Goal: Information Seeking & Learning: Learn about a topic

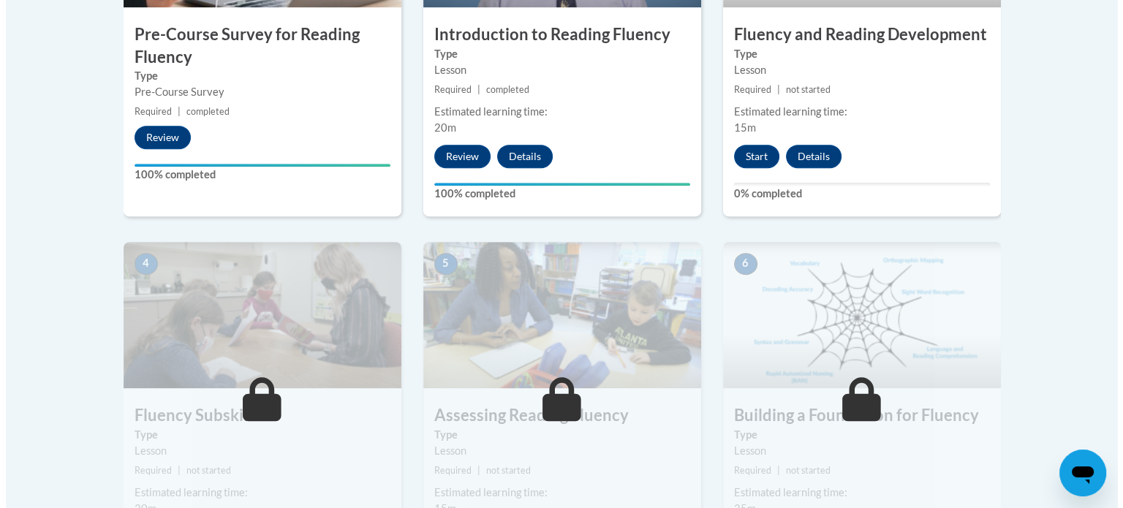
scroll to position [631, 0]
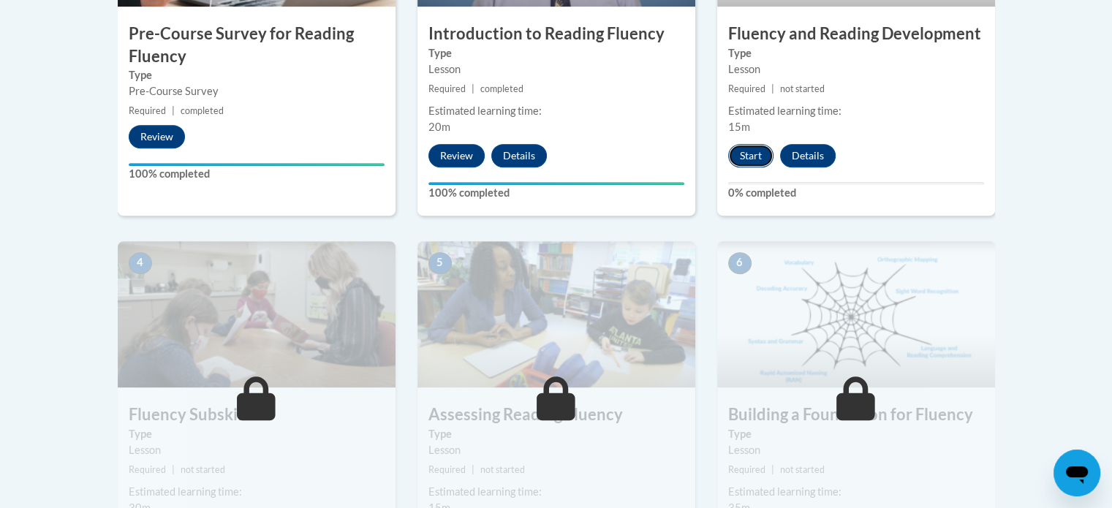
click at [748, 151] on button "Start" at bounding box center [750, 155] width 45 height 23
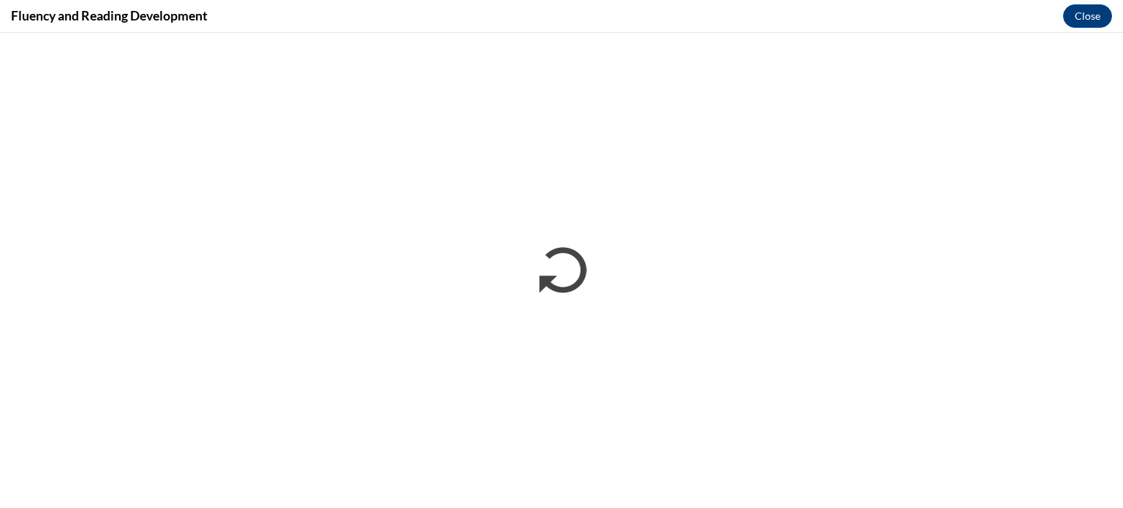
scroll to position [0, 0]
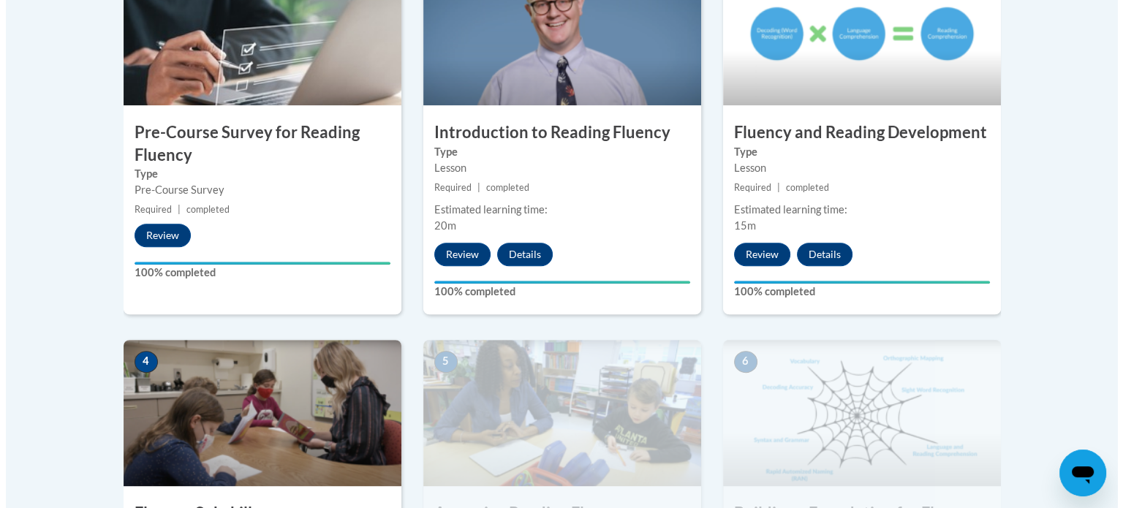
scroll to position [804, 0]
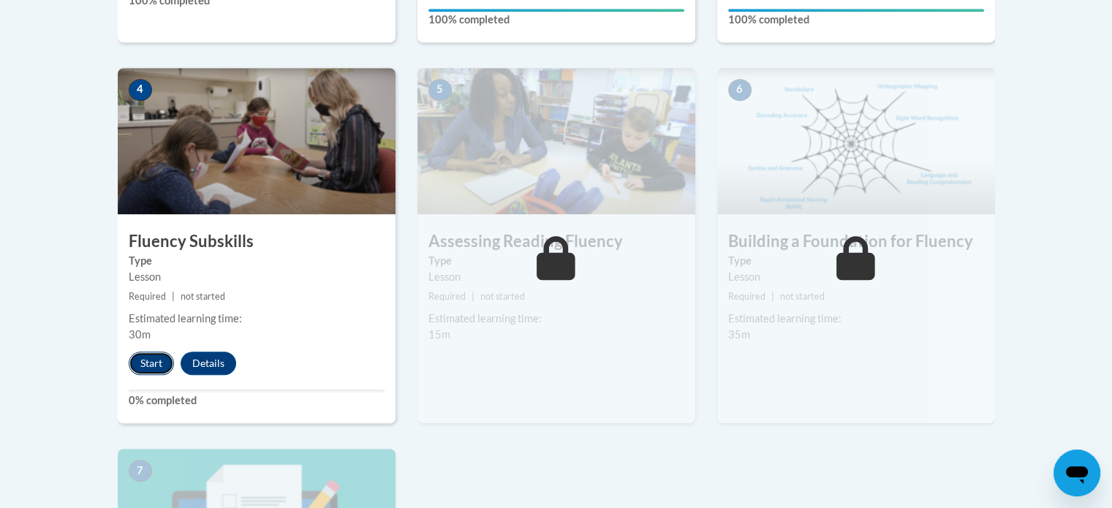
click at [148, 356] on button "Start" at bounding box center [151, 363] width 45 height 23
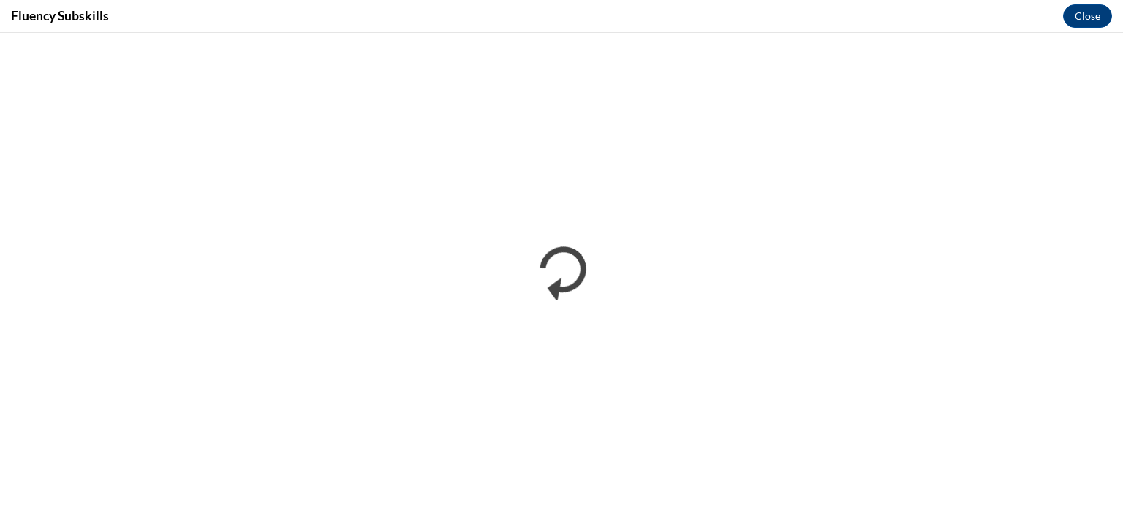
scroll to position [0, 0]
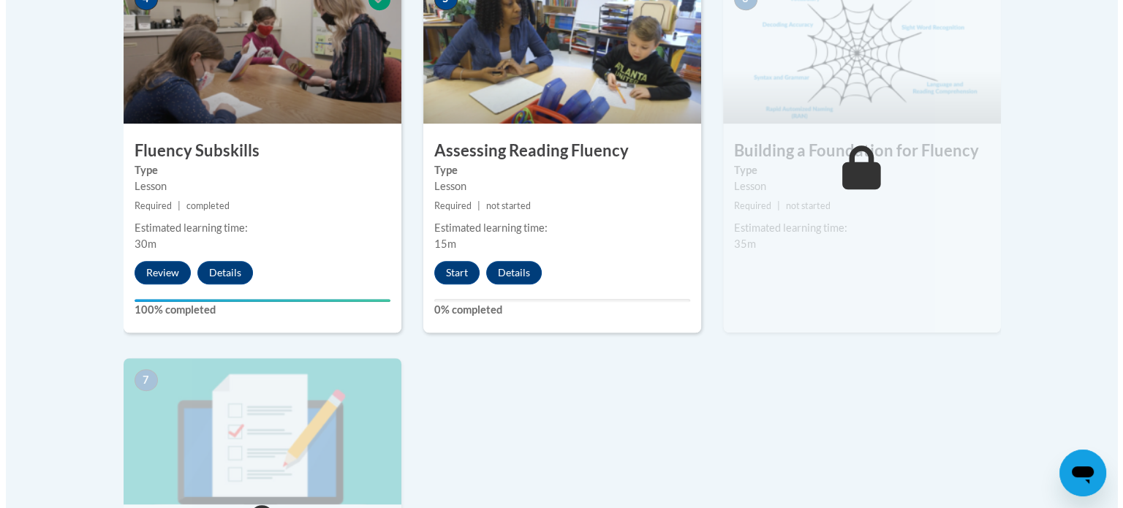
scroll to position [888, 0]
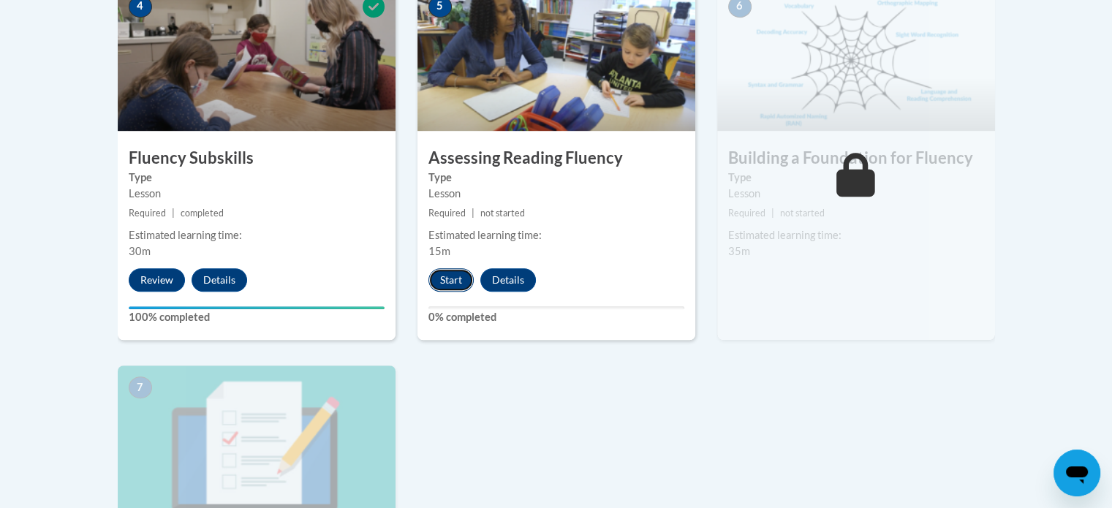
click at [449, 269] on button "Start" at bounding box center [450, 279] width 45 height 23
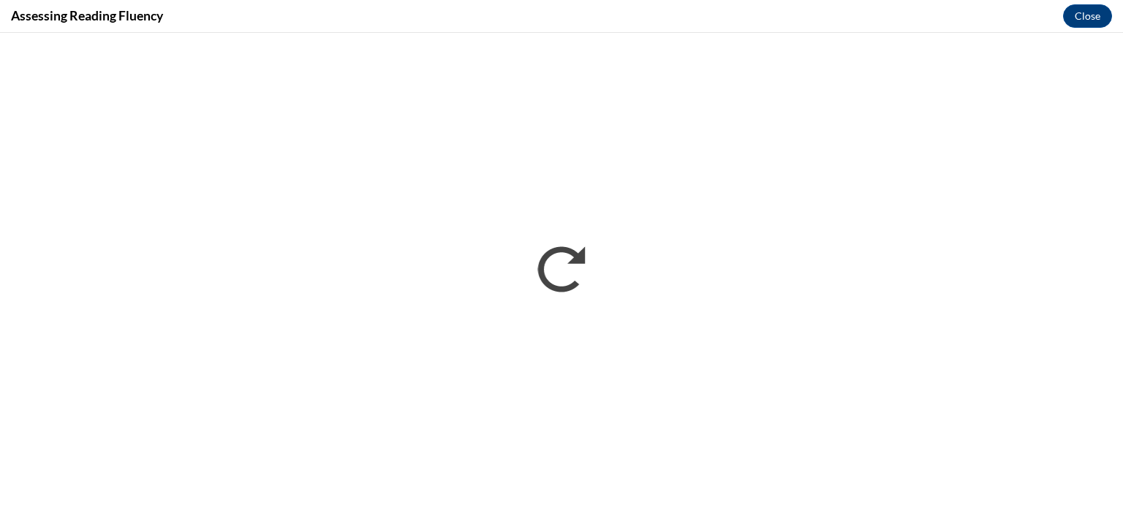
scroll to position [0, 0]
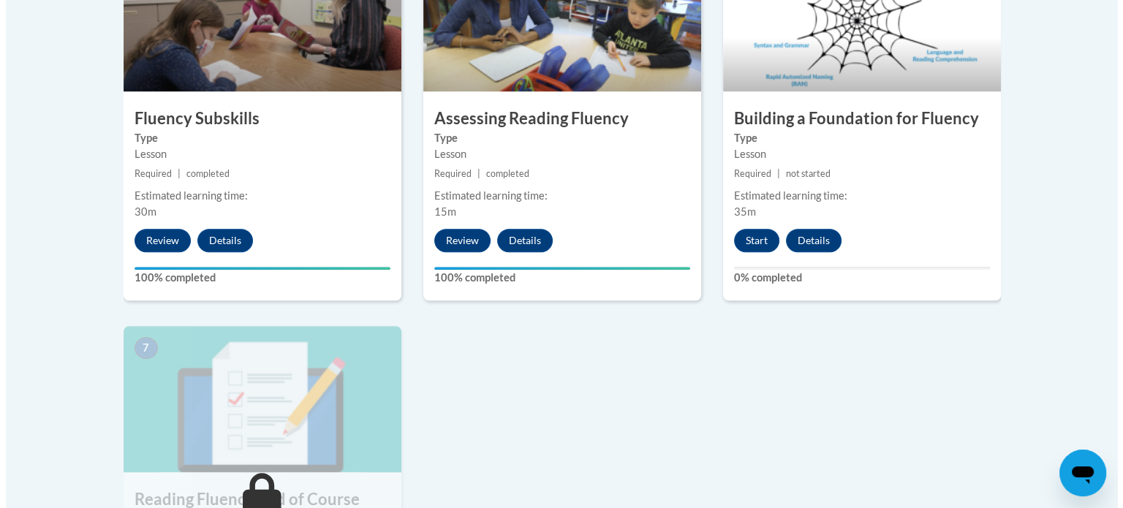
scroll to position [909, 0]
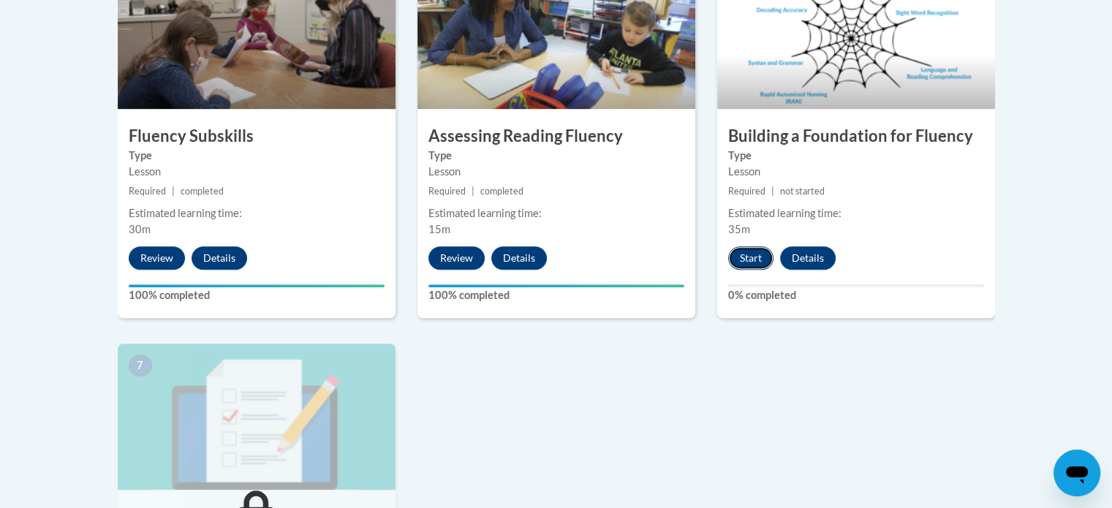
click at [757, 257] on button "Start" at bounding box center [750, 257] width 45 height 23
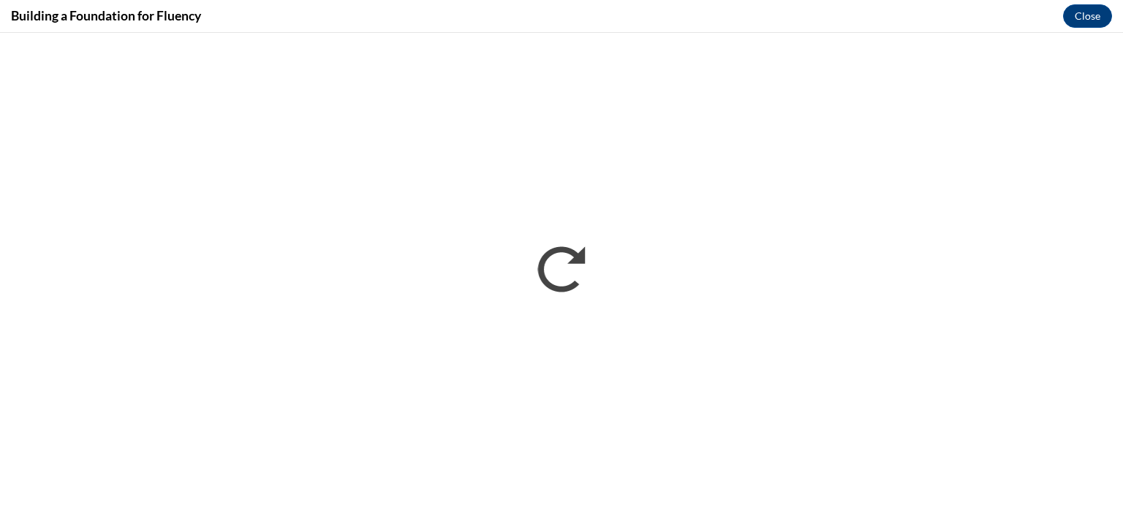
scroll to position [0, 0]
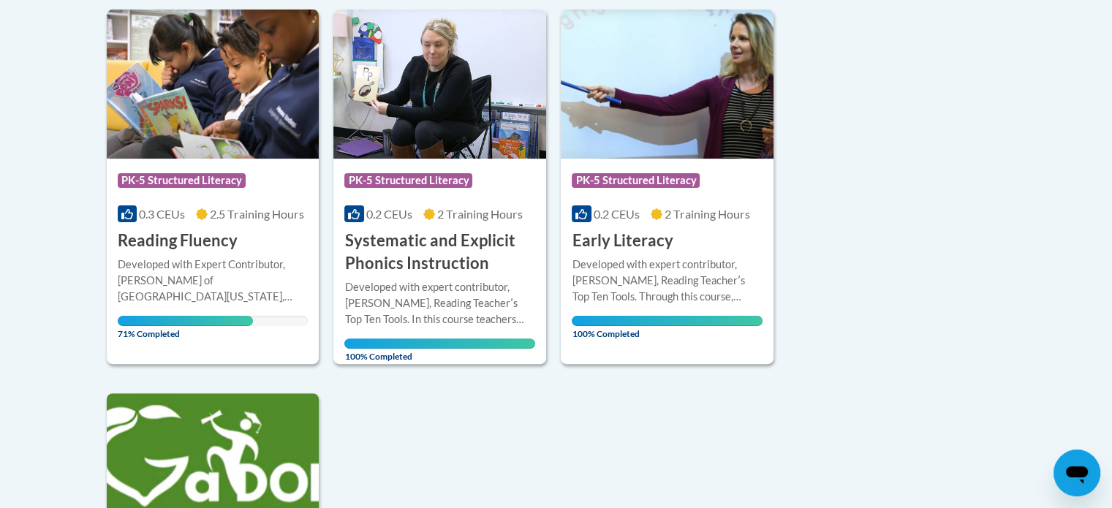
scroll to position [262, 0]
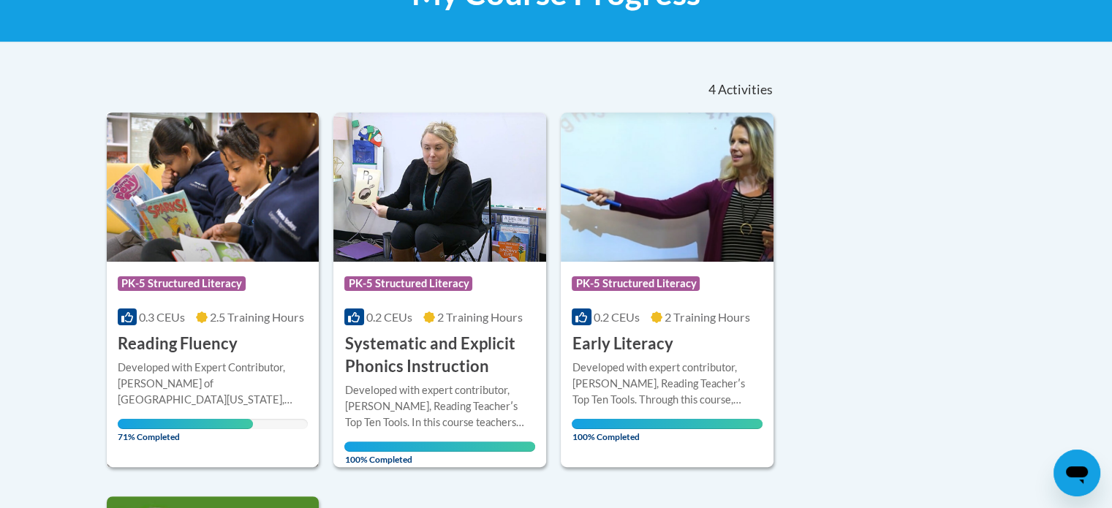
click at [214, 176] on img at bounding box center [213, 187] width 213 height 149
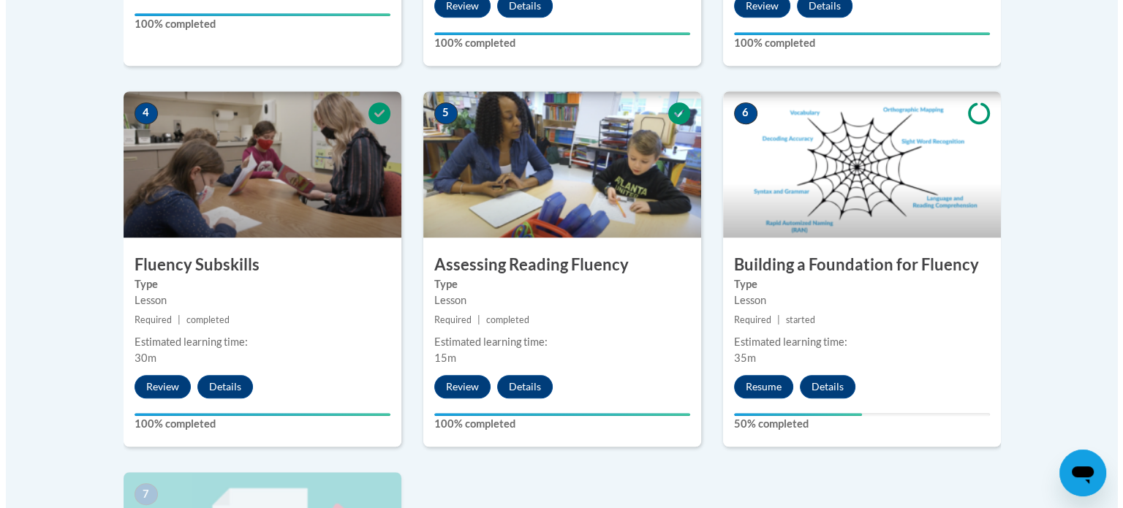
scroll to position [779, 0]
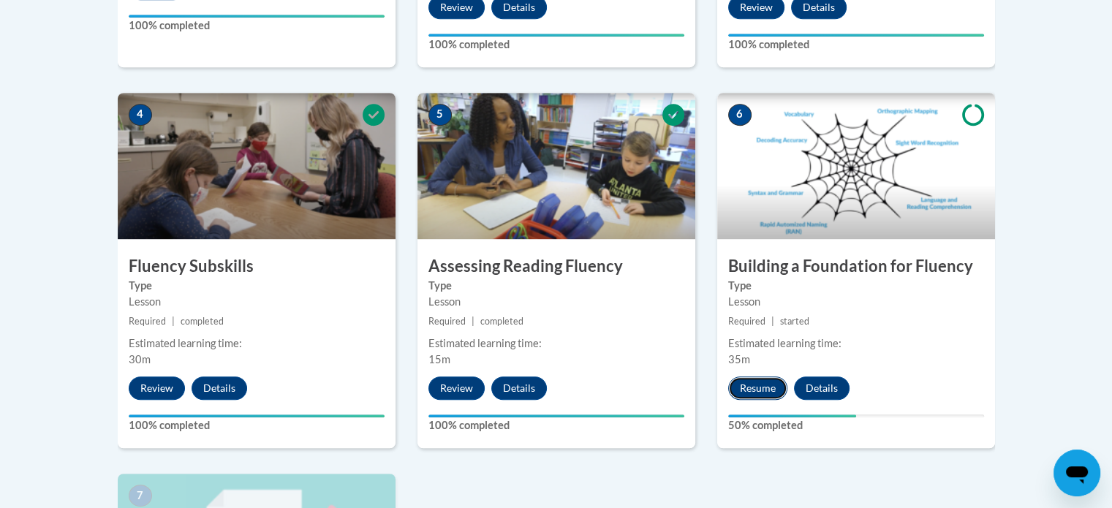
click at [741, 385] on button "Resume" at bounding box center [757, 388] width 59 height 23
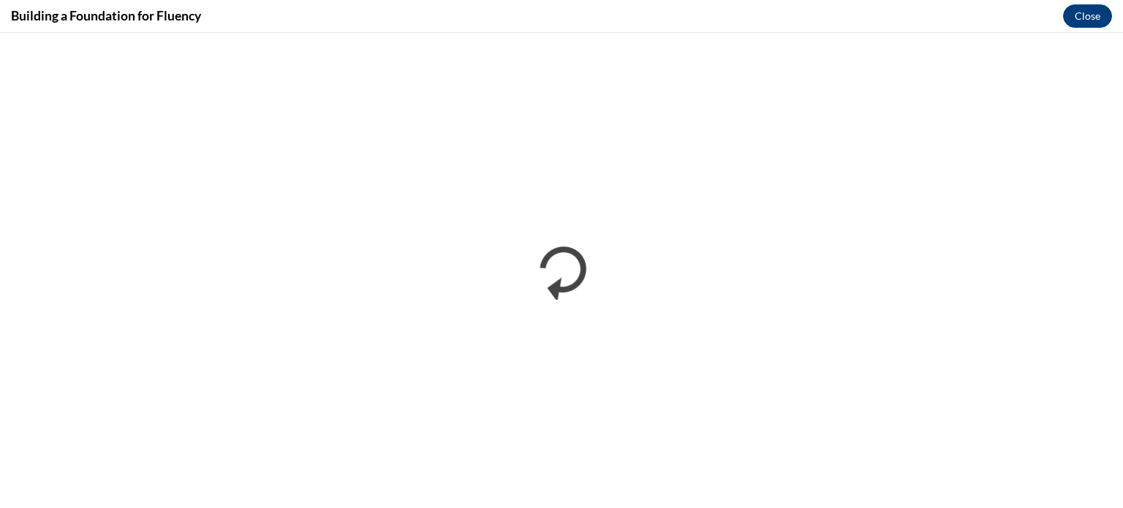
scroll to position [0, 0]
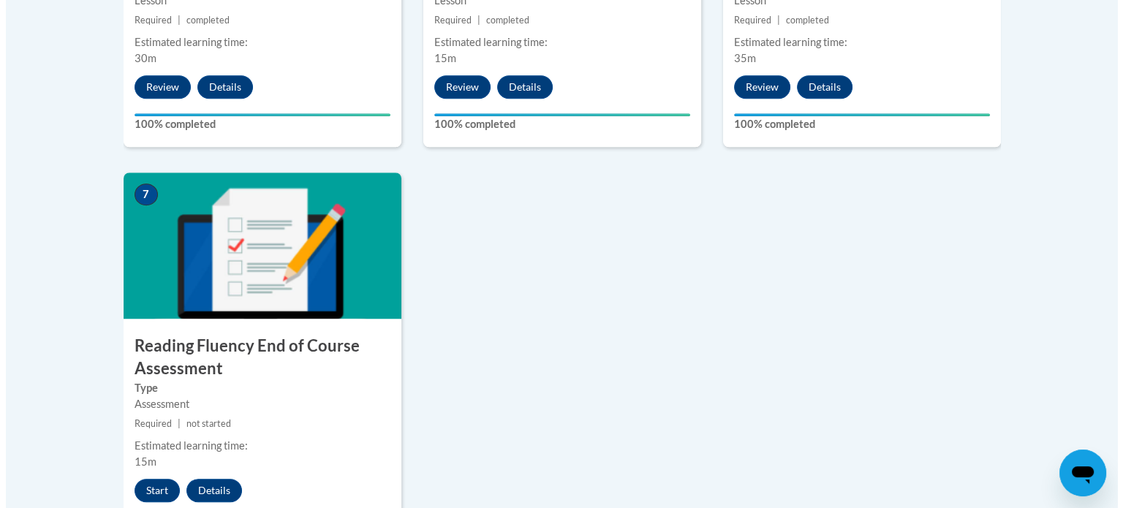
scroll to position [1087, 0]
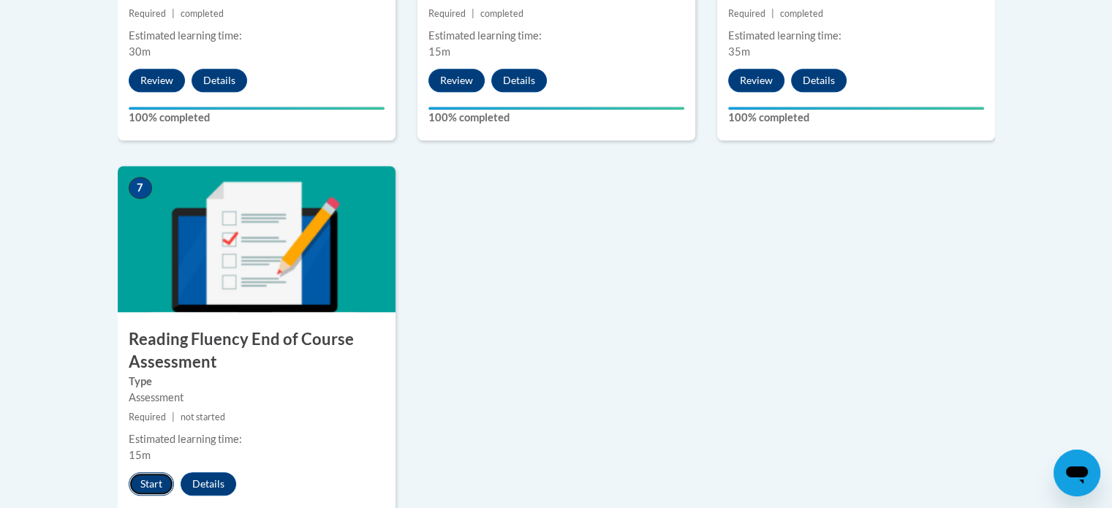
click at [159, 481] on button "Start" at bounding box center [151, 483] width 45 height 23
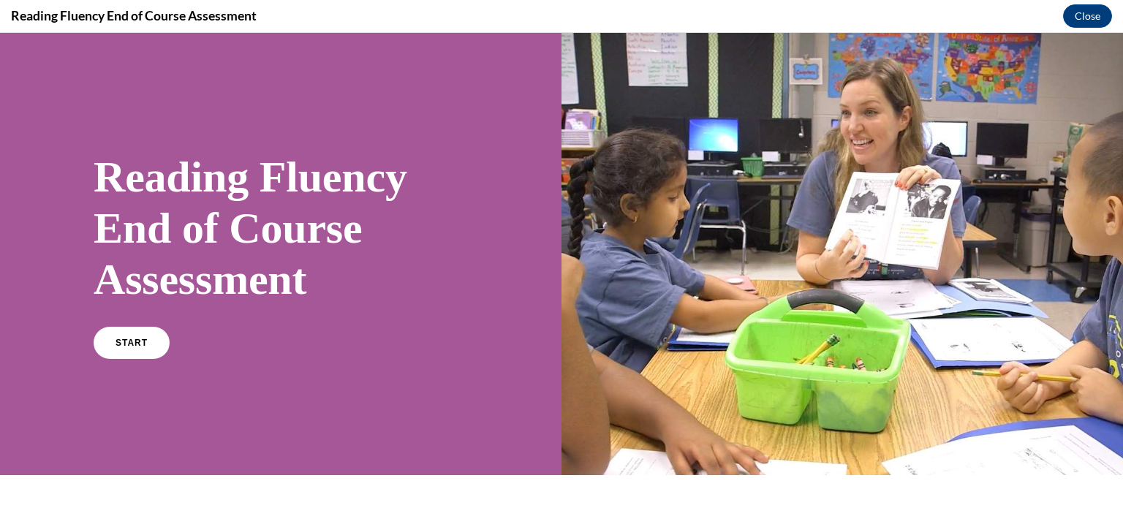
scroll to position [0, 0]
click at [141, 345] on span "START" at bounding box center [132, 343] width 34 height 11
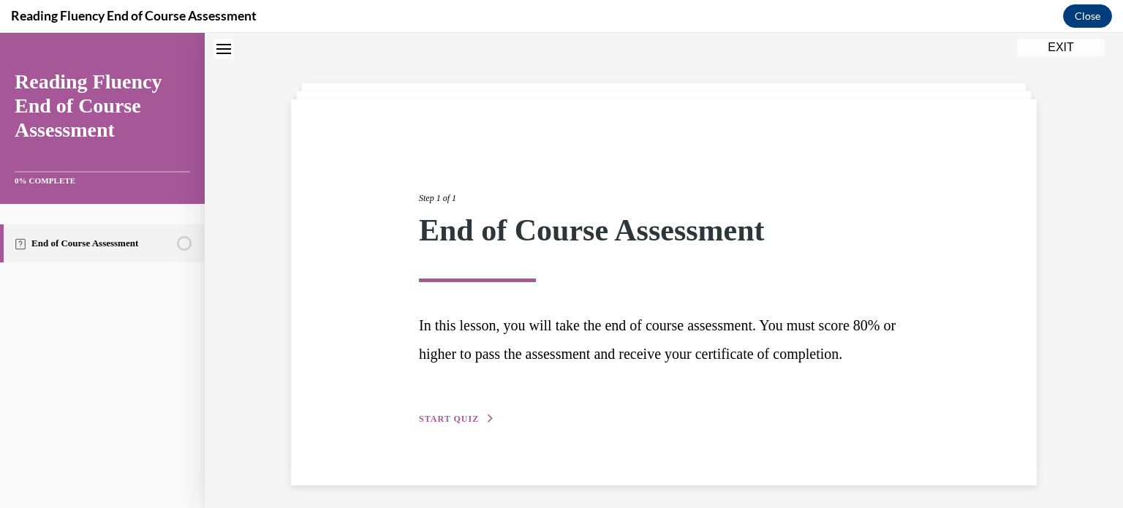
scroll to position [79, 0]
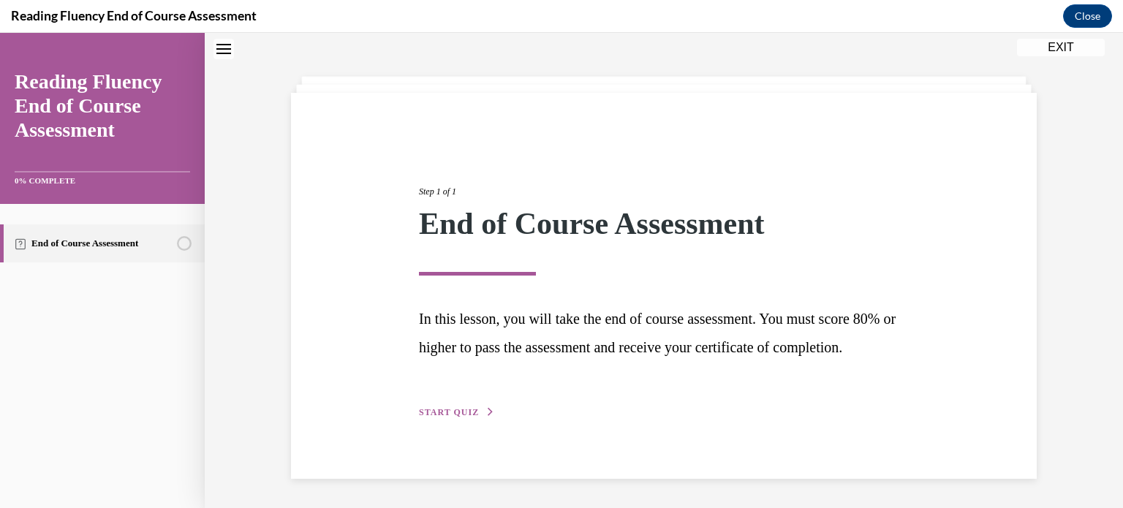
click at [437, 409] on span "START QUIZ" at bounding box center [449, 412] width 60 height 10
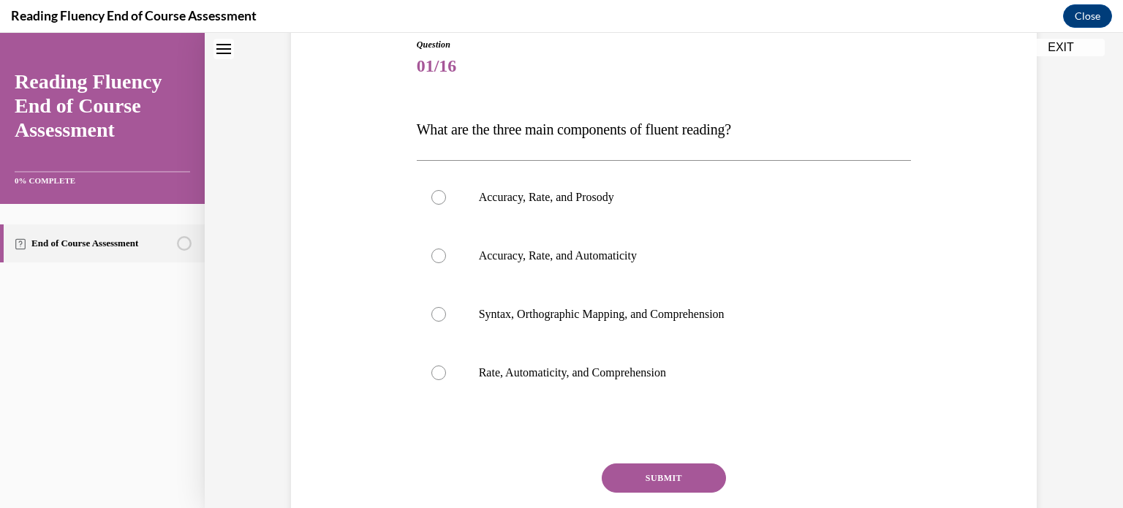
scroll to position [167, 0]
click at [479, 203] on p "Accuracy, Rate, and Prosody" at bounding box center [677, 196] width 396 height 15
click at [446, 203] on input "Accuracy, Rate, and Prosody" at bounding box center [438, 196] width 15 height 15
radio input "true"
click at [646, 470] on button "SUBMIT" at bounding box center [664, 476] width 124 height 29
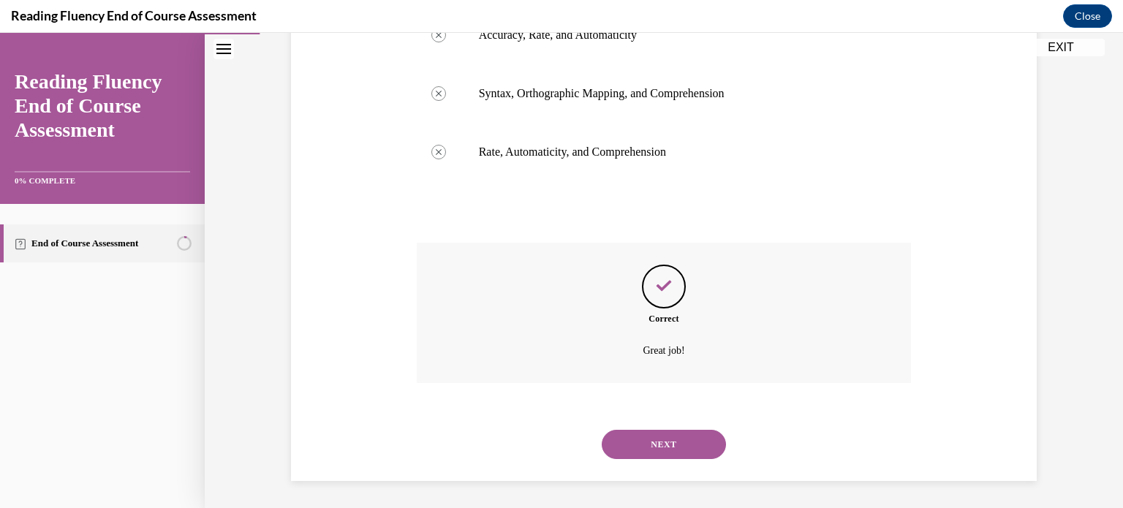
scroll to position [387, 0]
click at [645, 452] on button "NEXT" at bounding box center [664, 442] width 124 height 29
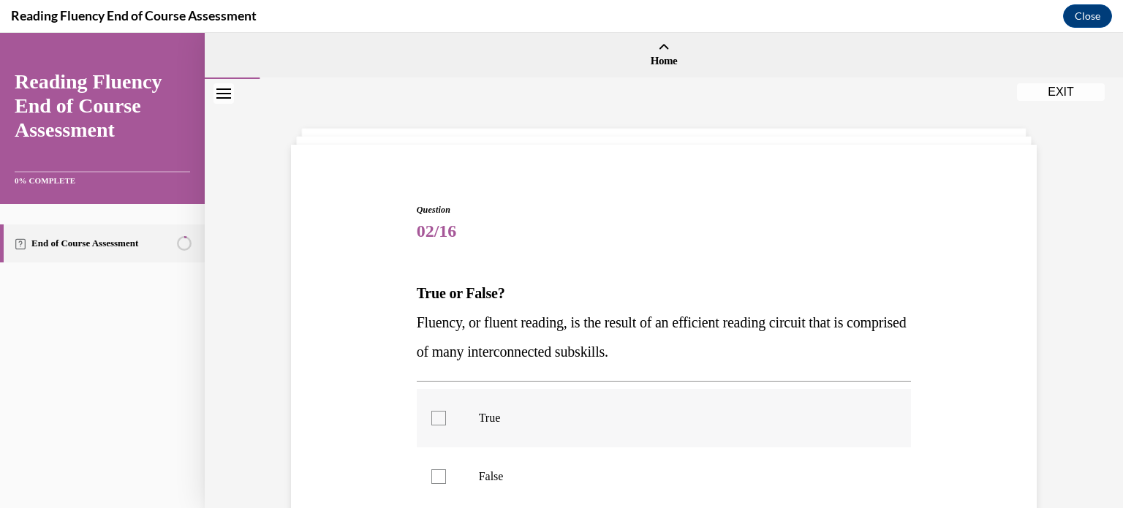
click at [585, 420] on p "True" at bounding box center [677, 418] width 396 height 15
click at [446, 420] on input "True" at bounding box center [438, 418] width 15 height 15
checkbox input "true"
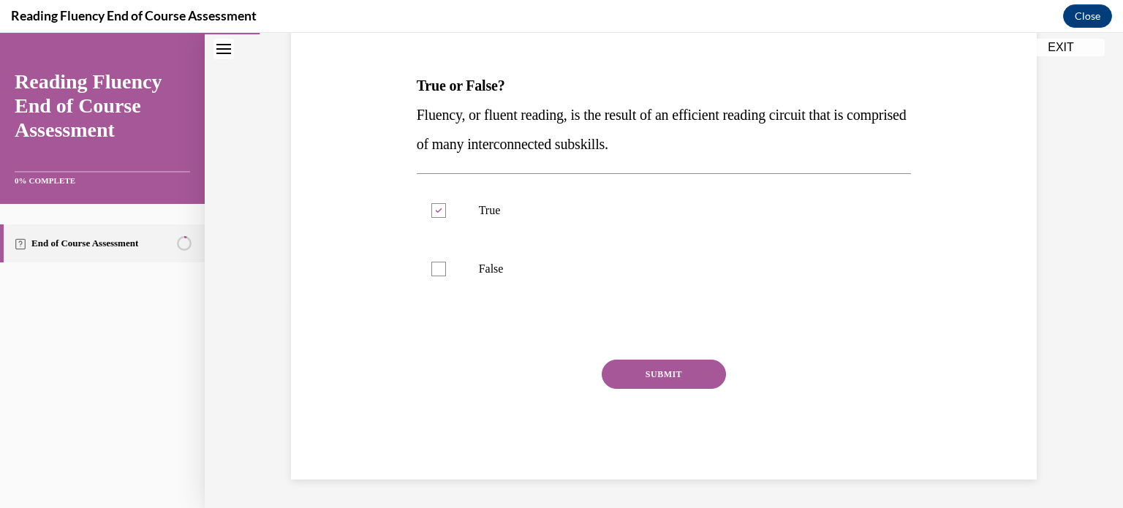
click at [666, 373] on button "SUBMIT" at bounding box center [664, 374] width 124 height 29
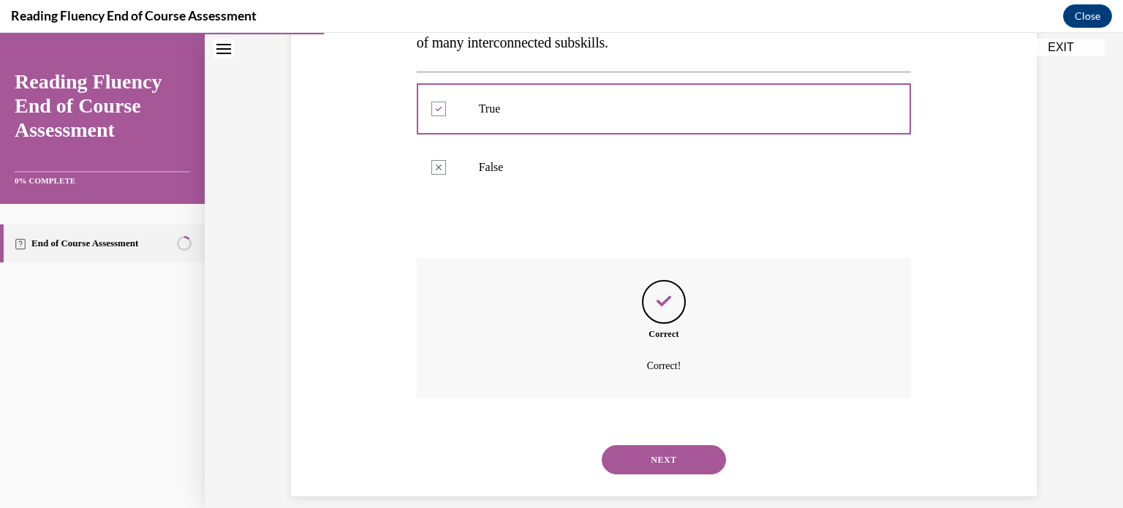
scroll to position [326, 0]
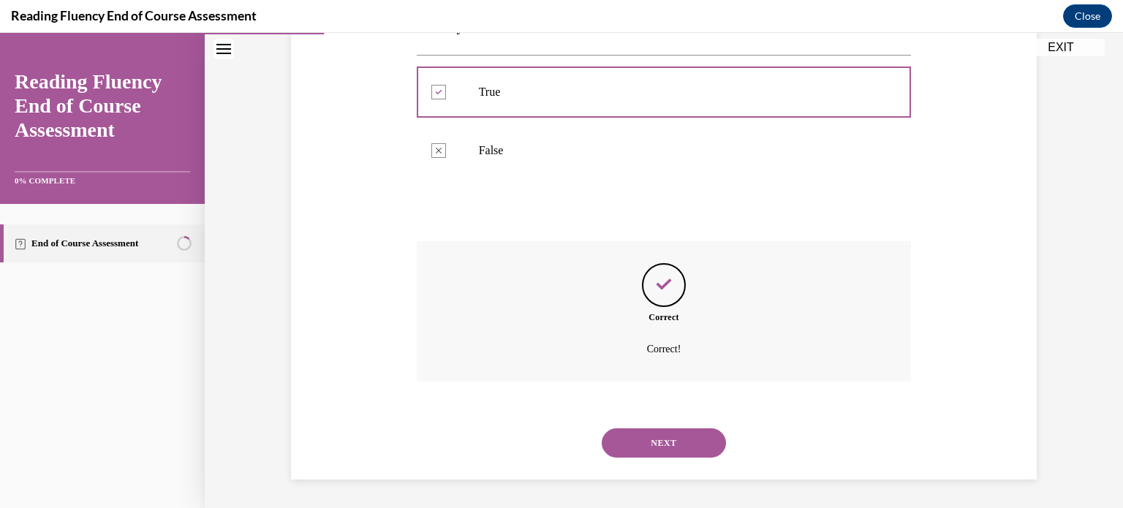
click at [646, 447] on button "NEXT" at bounding box center [664, 442] width 124 height 29
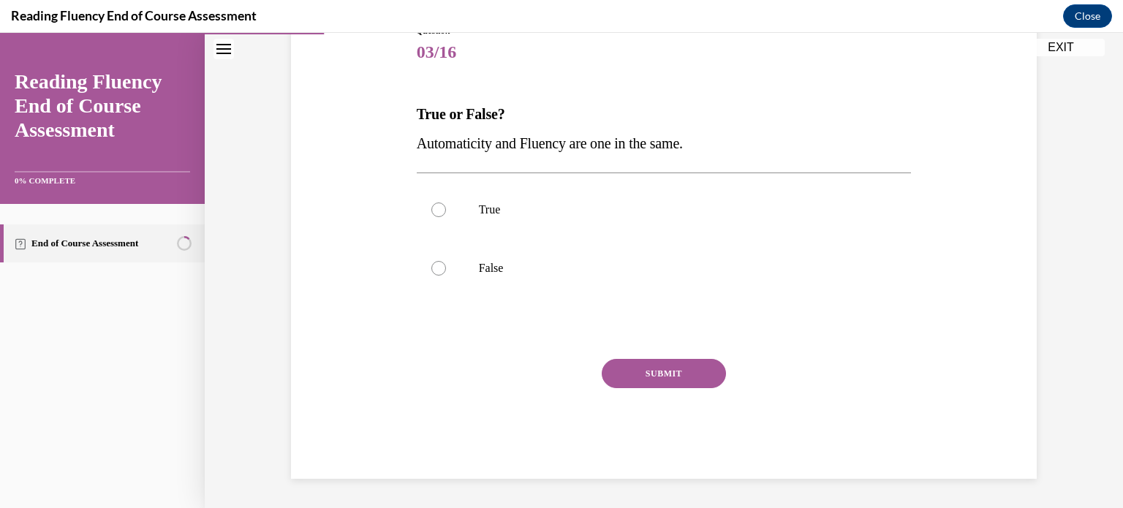
scroll to position [162, 0]
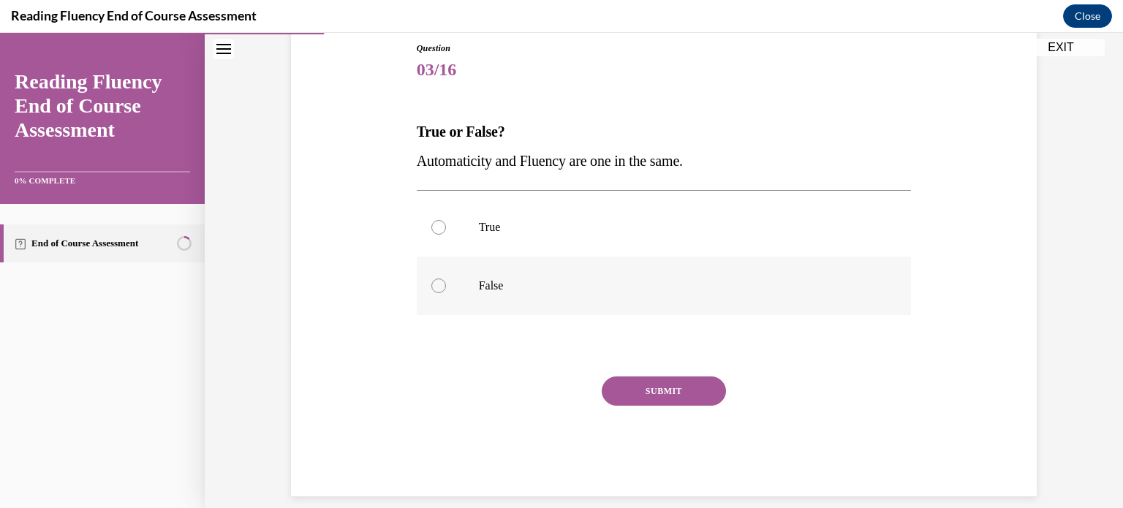
click at [532, 285] on p "False" at bounding box center [677, 286] width 396 height 15
click at [446, 285] on input "False" at bounding box center [438, 286] width 15 height 15
radio input "true"
click at [680, 393] on button "SUBMIT" at bounding box center [664, 391] width 124 height 29
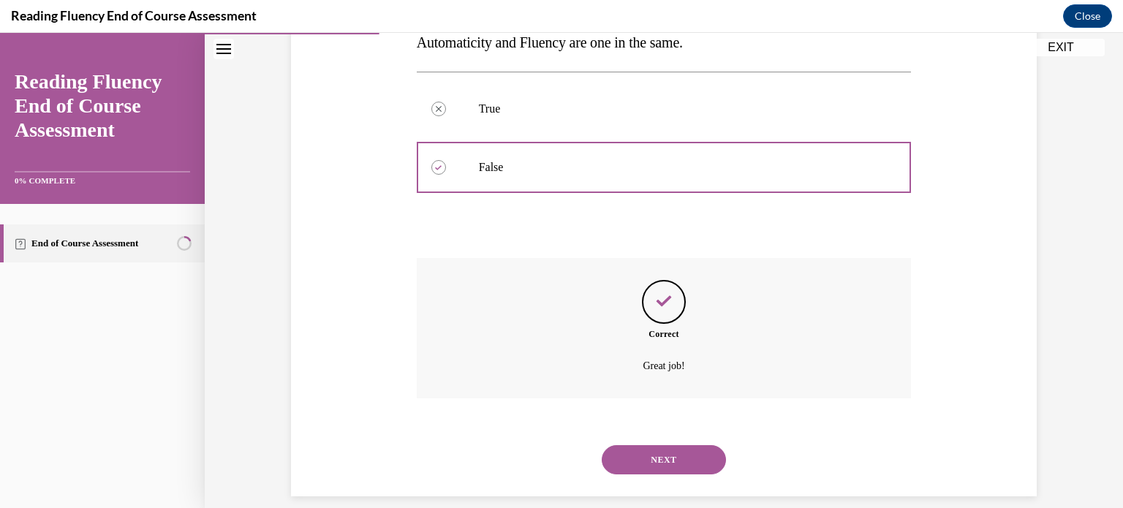
scroll to position [297, 0]
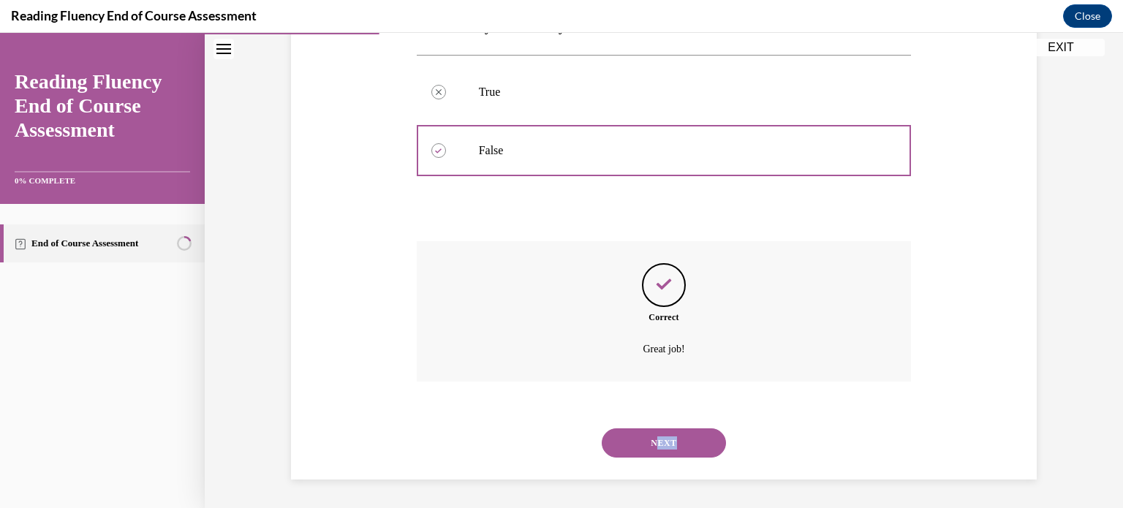
drag, startPoint x: 651, startPoint y: 458, endPoint x: 651, endPoint y: 448, distance: 10.2
click at [651, 448] on div "NEXT" at bounding box center [664, 443] width 495 height 58
click at [651, 448] on button "NEXT" at bounding box center [664, 442] width 124 height 29
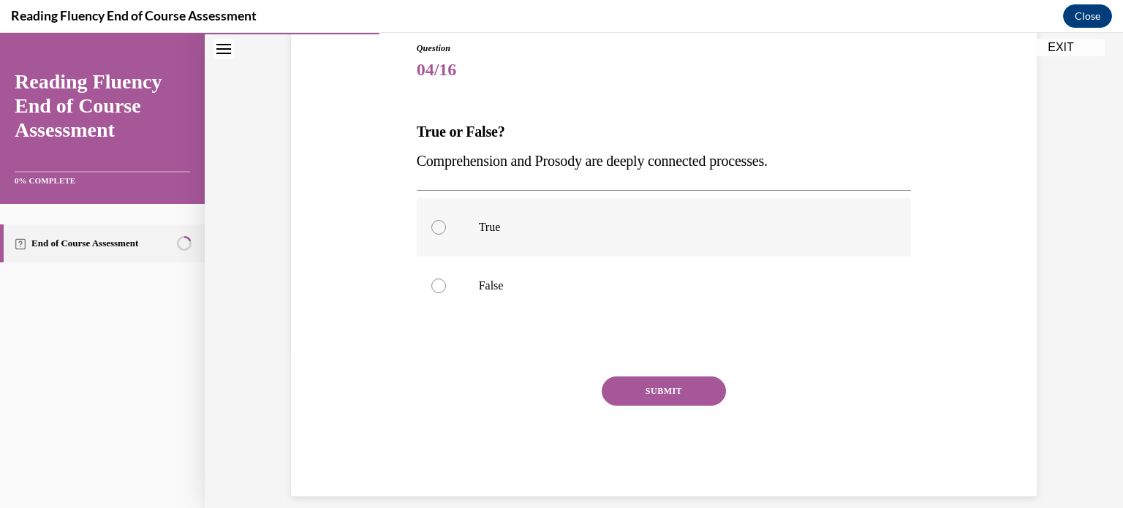
click at [500, 237] on label "True" at bounding box center [664, 227] width 495 height 58
click at [446, 235] on input "True" at bounding box center [438, 227] width 15 height 15
radio input "true"
click at [662, 401] on button "SUBMIT" at bounding box center [664, 391] width 124 height 29
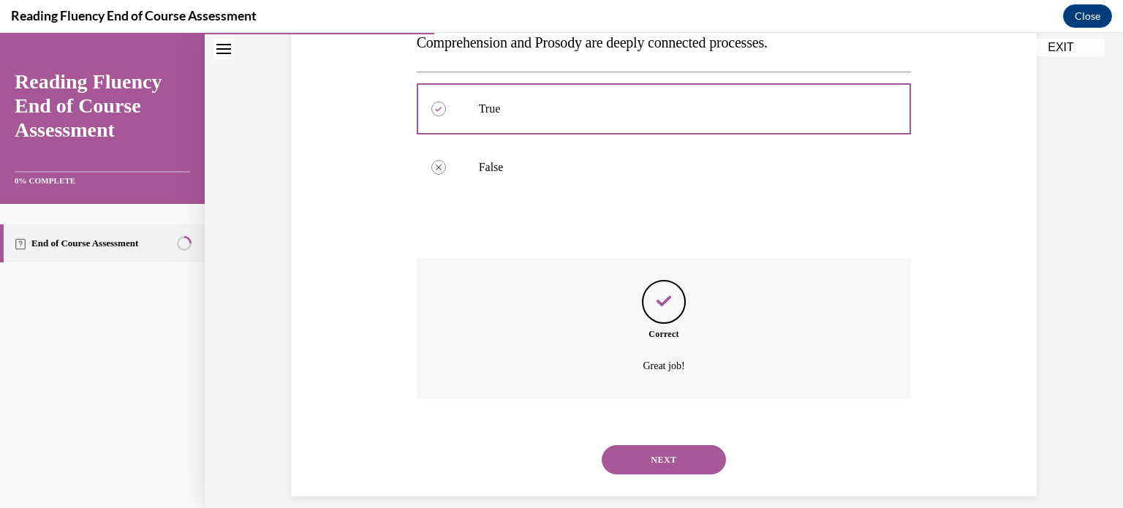
scroll to position [297, 0]
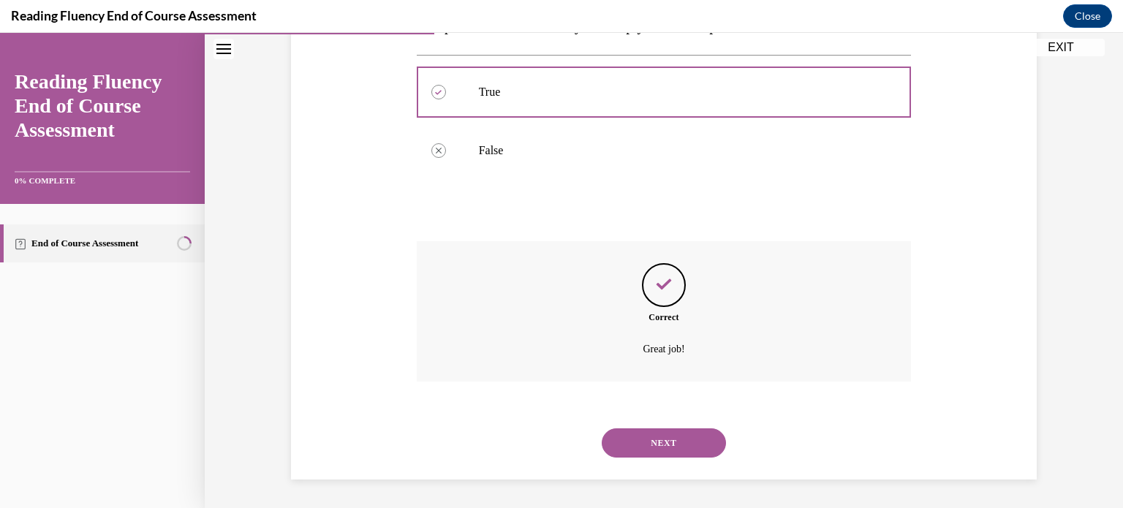
click at [661, 446] on button "NEXT" at bounding box center [664, 442] width 124 height 29
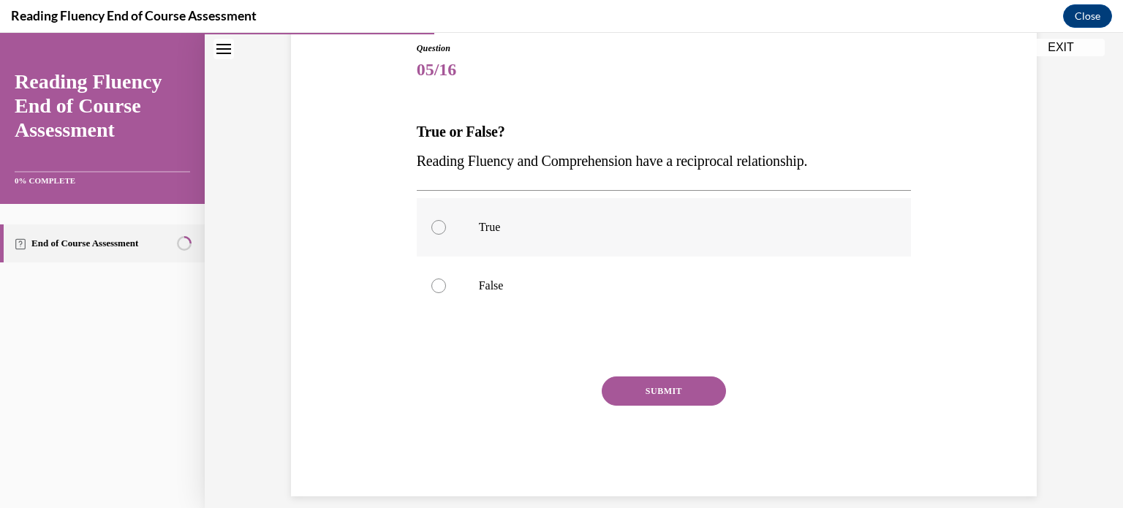
click at [469, 227] on label "True" at bounding box center [664, 227] width 495 height 58
click at [446, 227] on input "True" at bounding box center [438, 227] width 15 height 15
radio input "true"
click at [634, 388] on button "SUBMIT" at bounding box center [664, 391] width 124 height 29
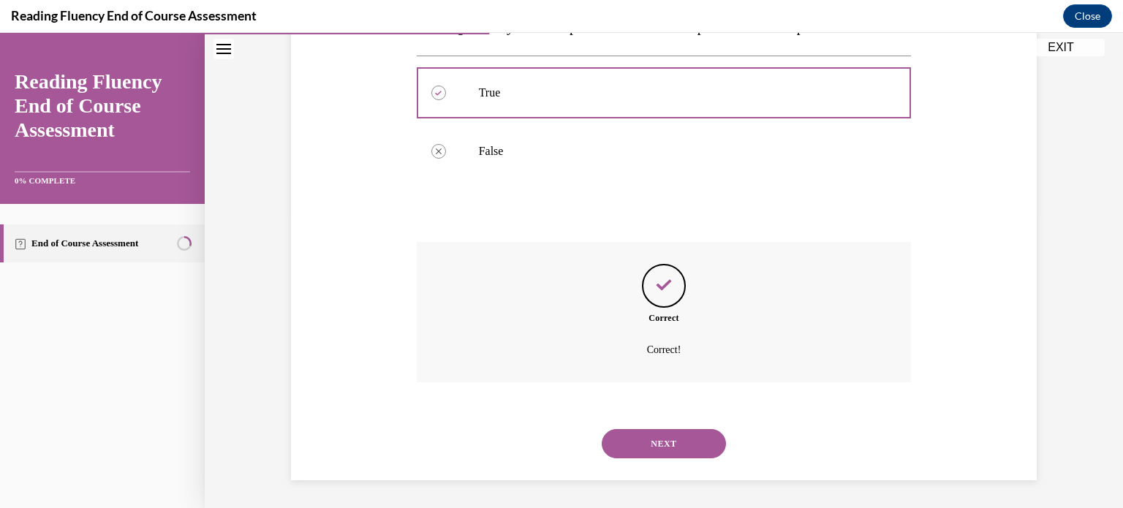
scroll to position [297, 0]
click at [650, 453] on button "NEXT" at bounding box center [664, 442] width 124 height 29
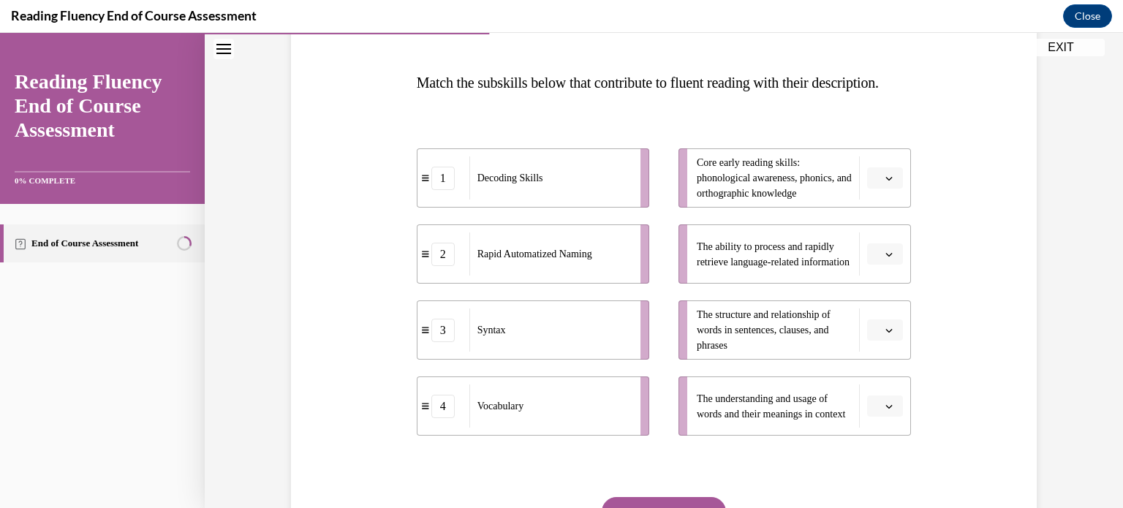
scroll to position [211, 0]
click at [894, 417] on button "button" at bounding box center [885, 407] width 36 height 22
click at [877, 318] on span "1" at bounding box center [873, 315] width 5 height 12
click at [889, 260] on span "button" at bounding box center [889, 254] width 10 height 10
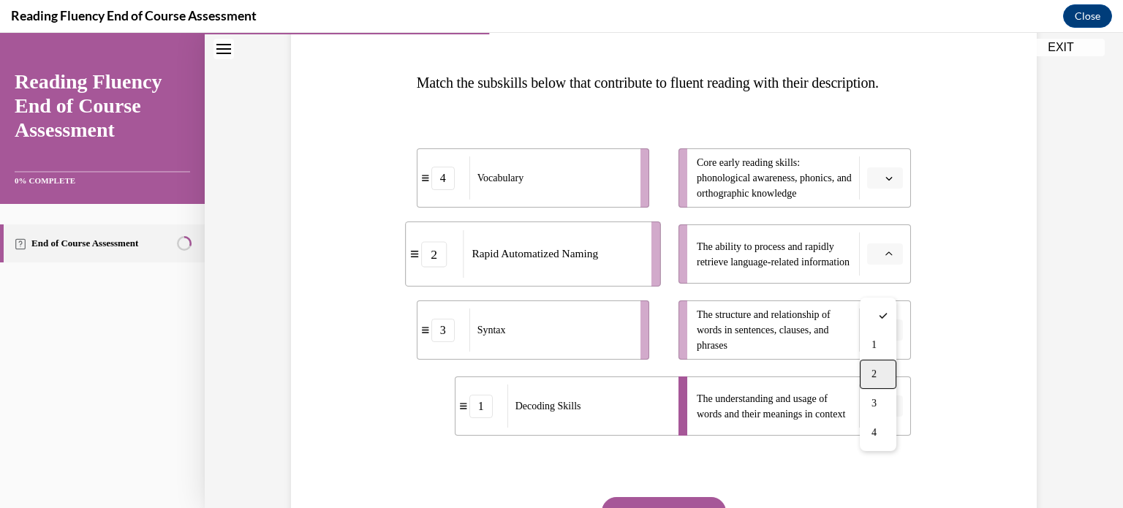
click at [881, 373] on div "2" at bounding box center [878, 374] width 37 height 29
click at [886, 182] on icon "button" at bounding box center [888, 178] width 7 height 7
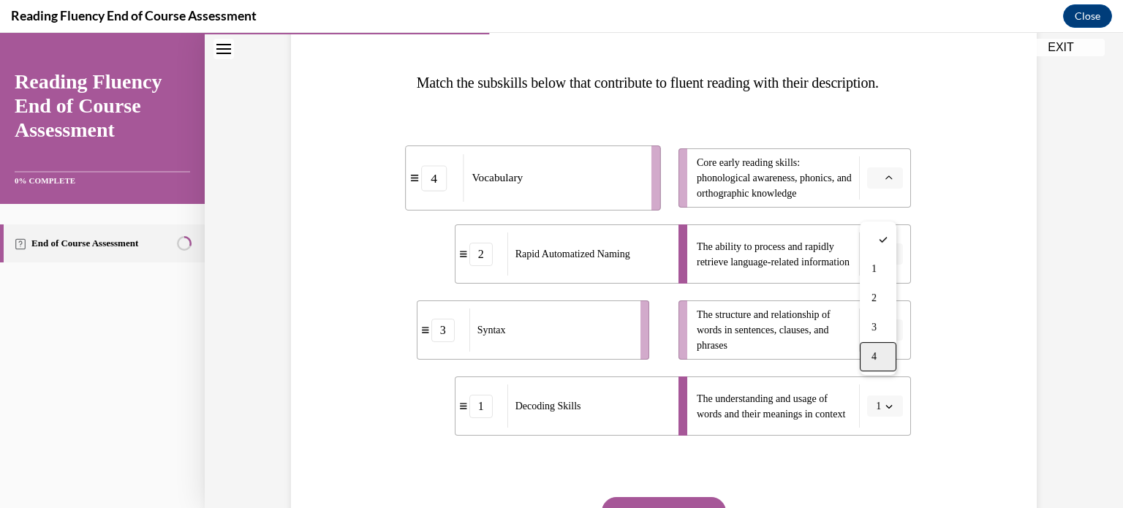
click at [880, 353] on div "4" at bounding box center [878, 356] width 37 height 29
click at [876, 360] on li "The structure and relationship of words in sentences, clauses, and phrases" at bounding box center [794, 329] width 232 height 59
click at [885, 334] on icon "button" at bounding box center [888, 330] width 7 height 7
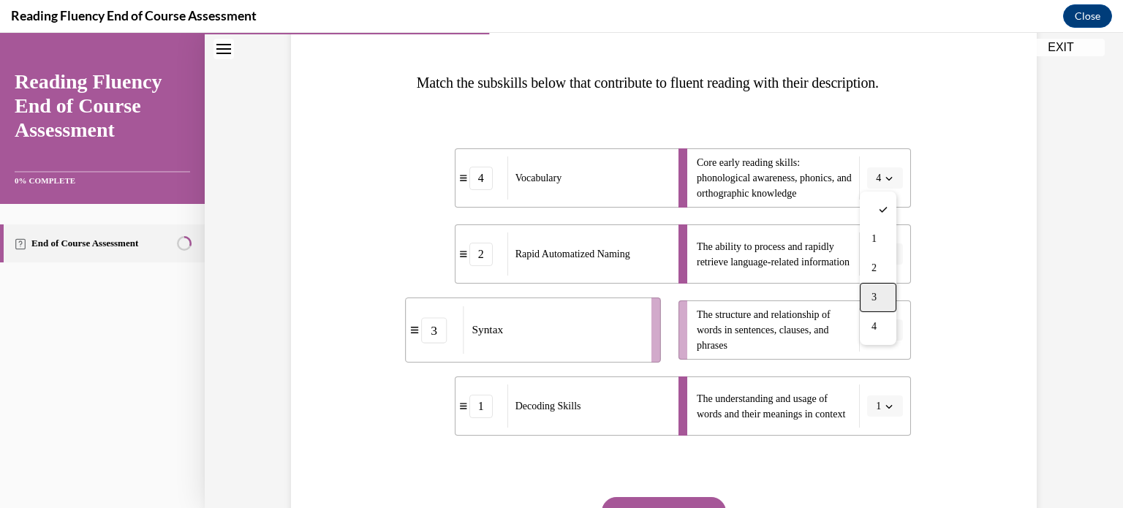
click at [877, 287] on div "3" at bounding box center [878, 297] width 37 height 29
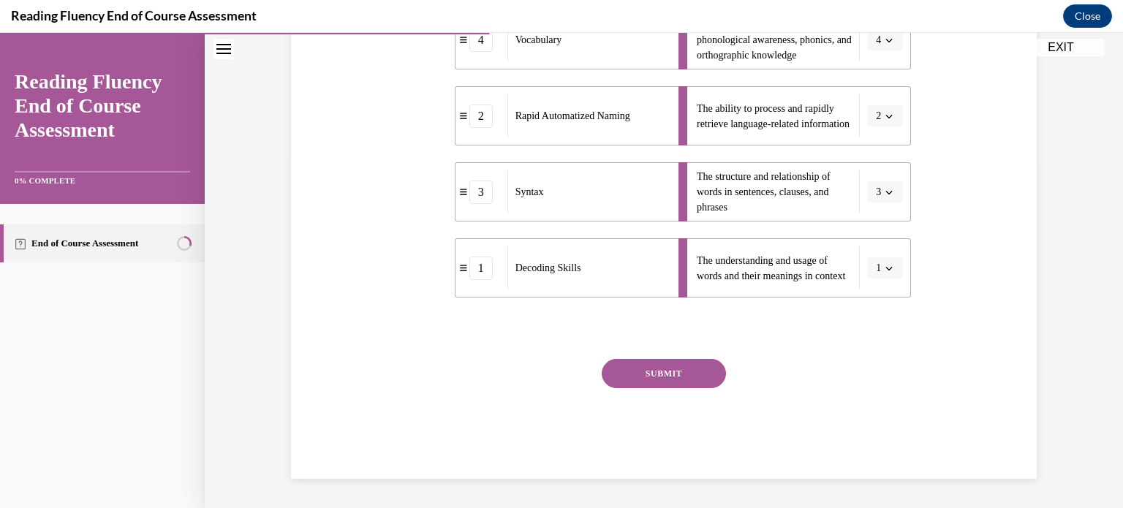
click at [664, 385] on button "SUBMIT" at bounding box center [664, 373] width 124 height 29
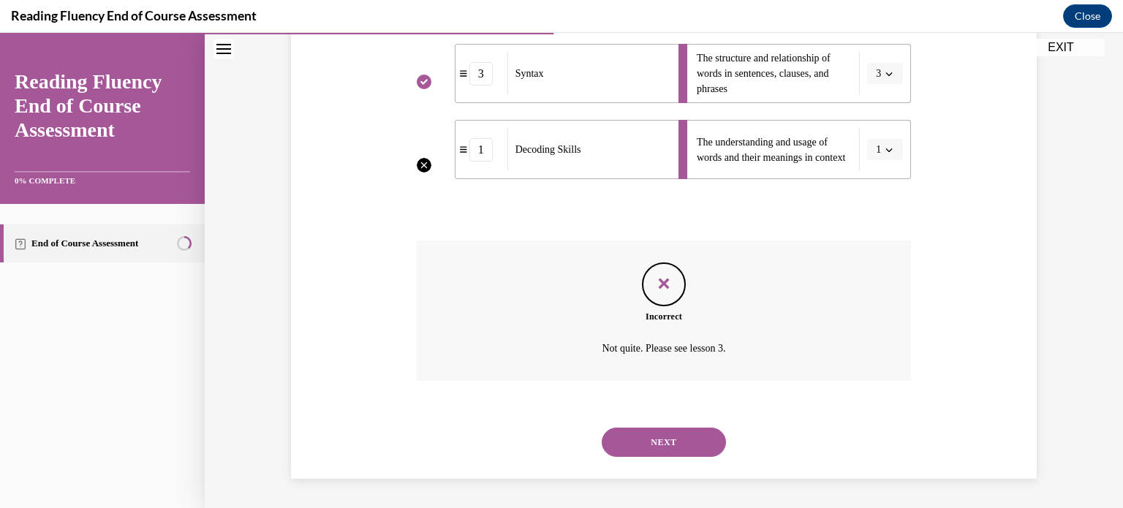
scroll to position [490, 0]
click at [679, 442] on button "NEXT" at bounding box center [664, 442] width 124 height 29
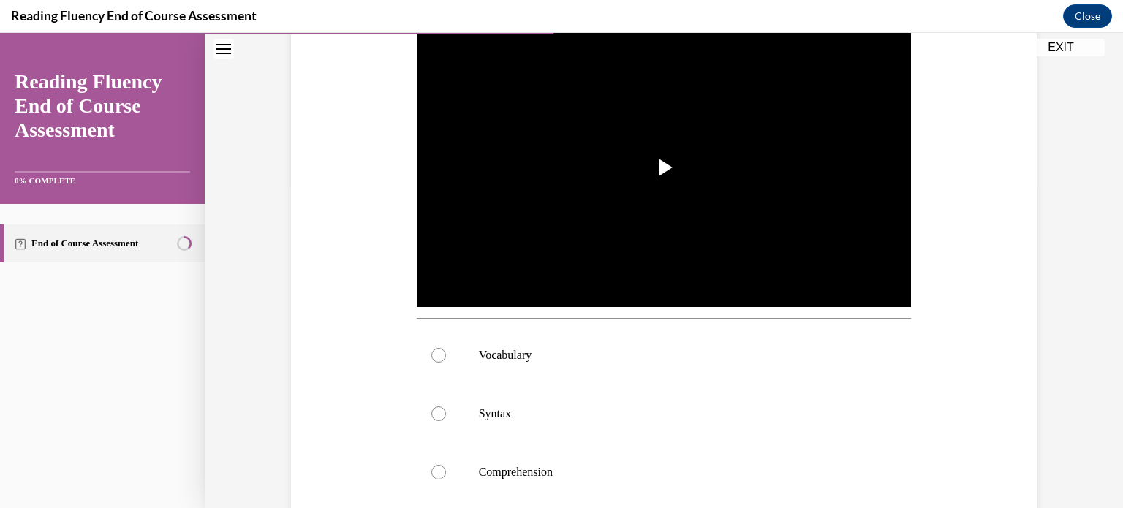
scroll to position [310, 0]
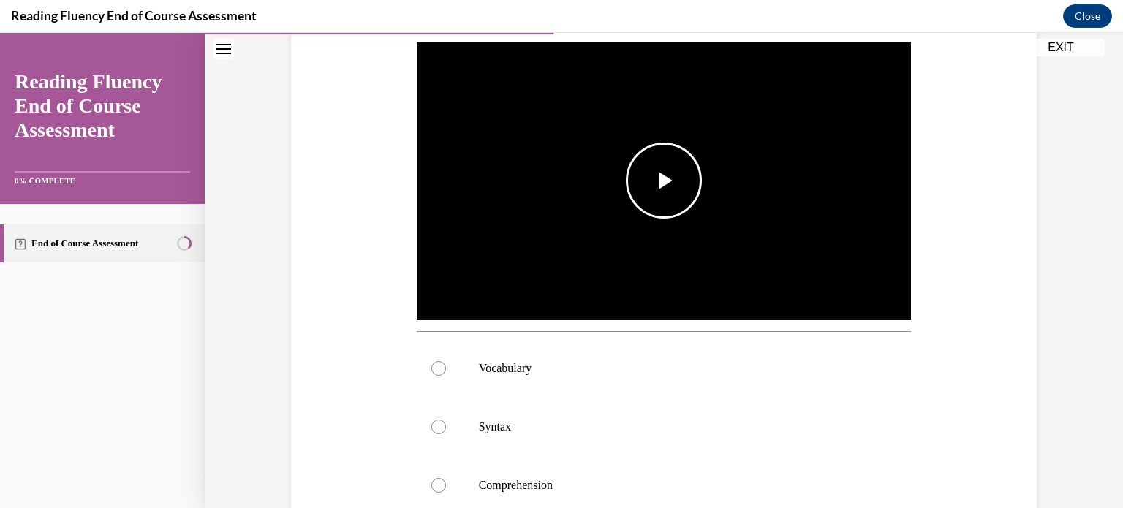
click at [664, 181] on span "Video player" at bounding box center [664, 181] width 0 height 0
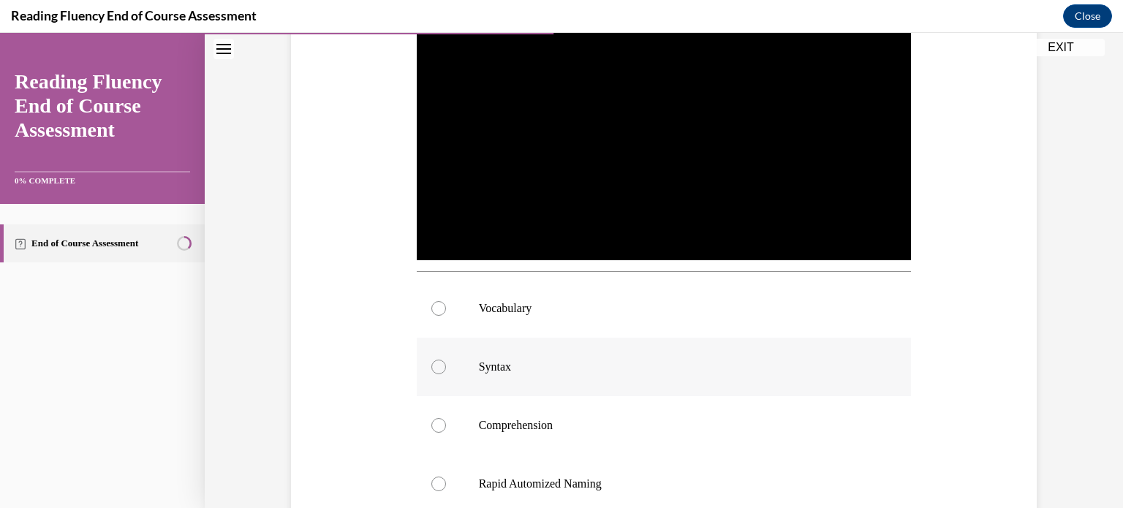
scroll to position [368, 0]
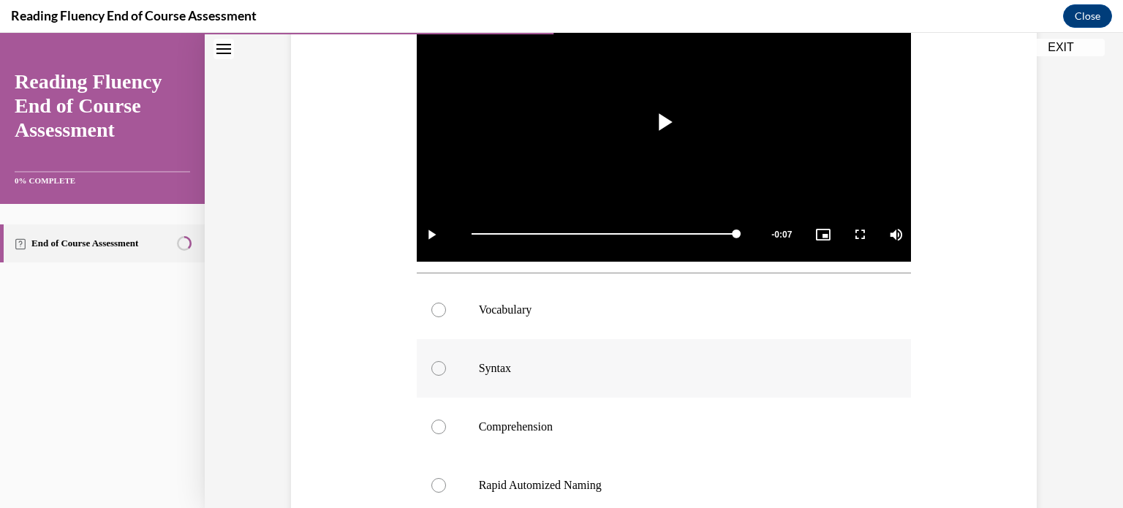
click at [676, 366] on p "Syntax" at bounding box center [677, 368] width 396 height 15
click at [446, 366] on input "Syntax" at bounding box center [438, 368] width 15 height 15
radio input "true"
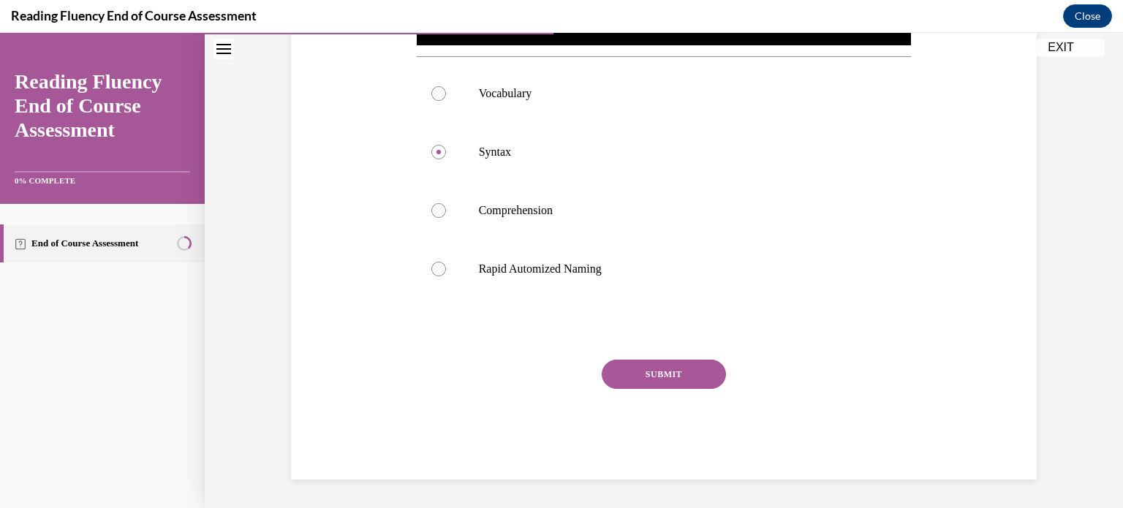
click at [675, 368] on button "SUBMIT" at bounding box center [664, 374] width 124 height 29
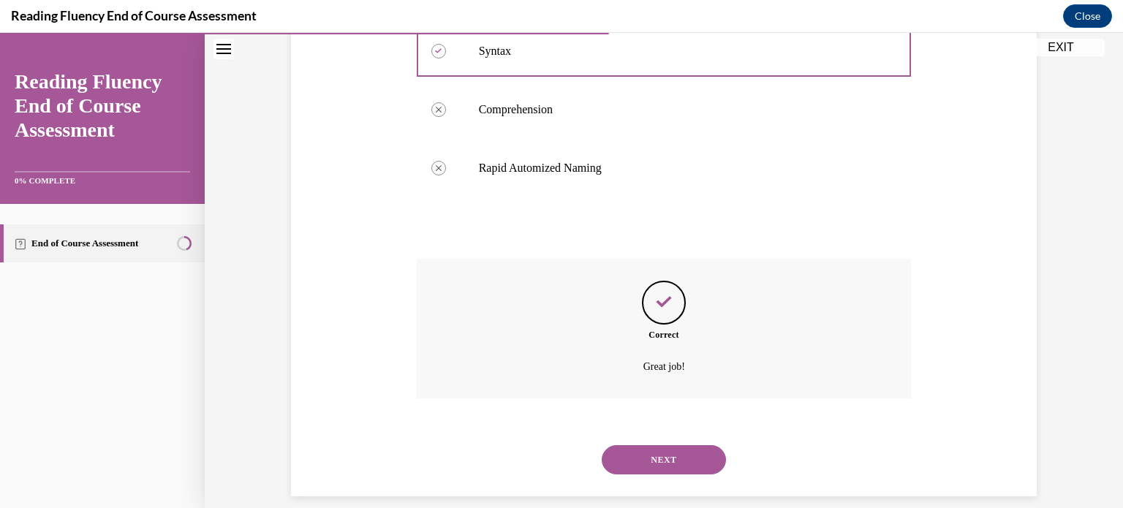
scroll to position [703, 0]
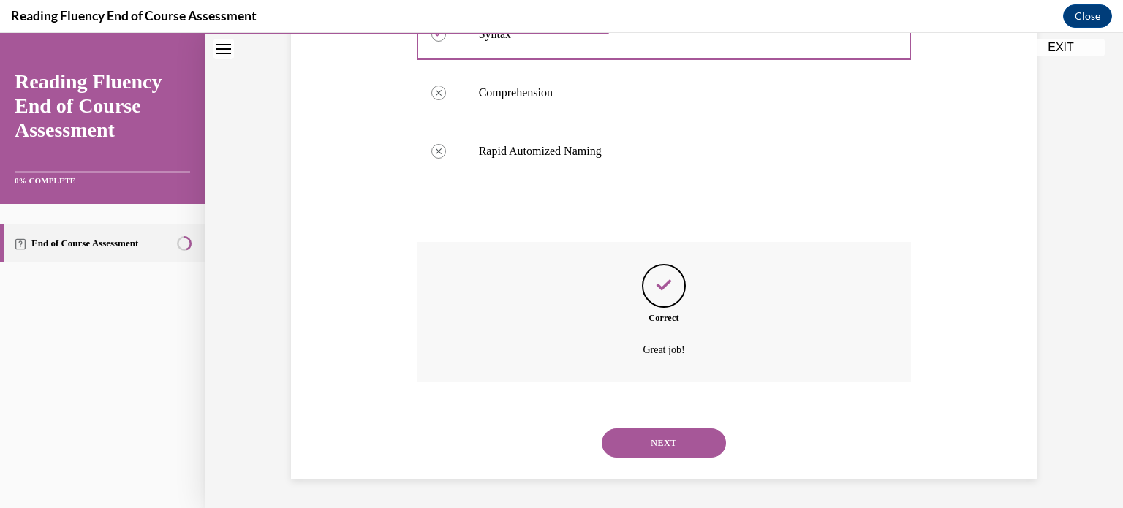
click at [654, 432] on button "NEXT" at bounding box center [664, 442] width 124 height 29
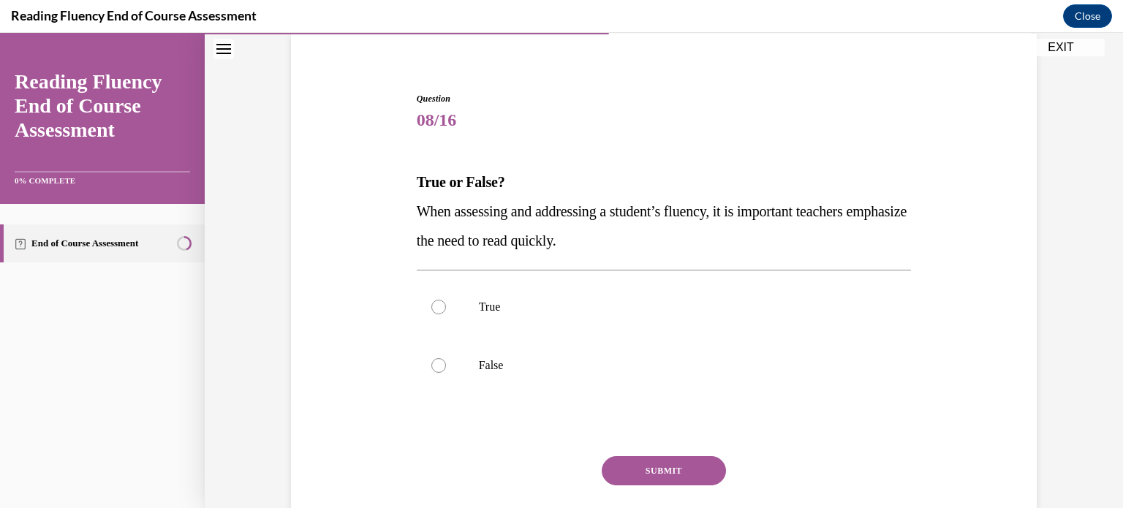
scroll to position [120, 0]
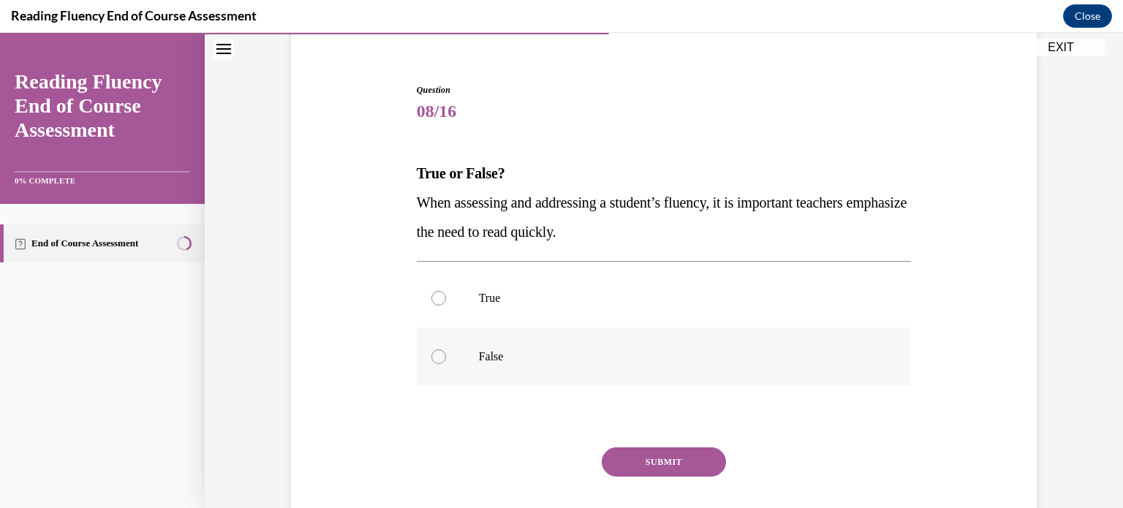
click at [479, 341] on label "False" at bounding box center [664, 357] width 495 height 58
click at [446, 349] on input "False" at bounding box center [438, 356] width 15 height 15
radio input "true"
click at [632, 449] on button "SUBMIT" at bounding box center [664, 461] width 124 height 29
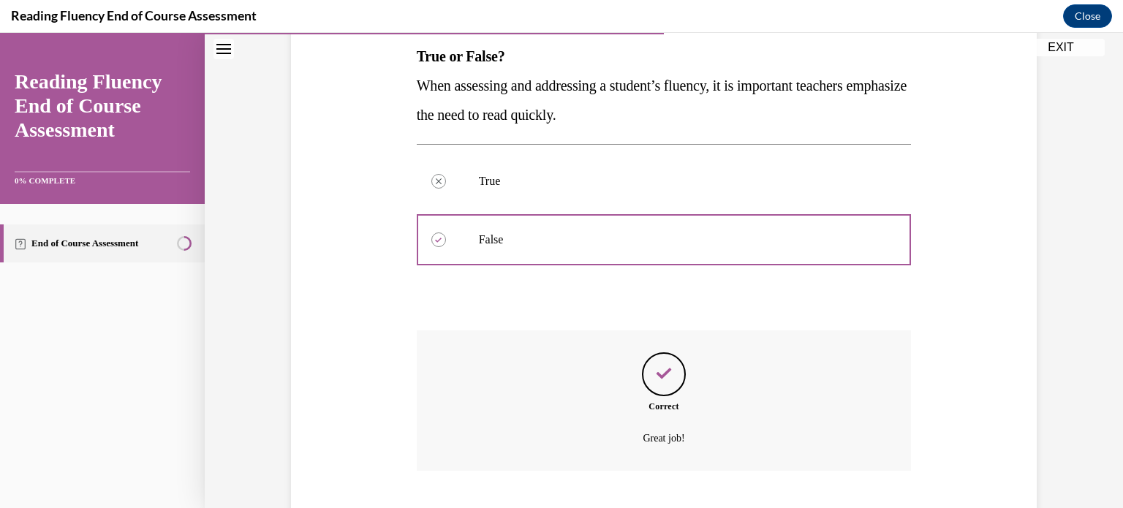
scroll to position [326, 0]
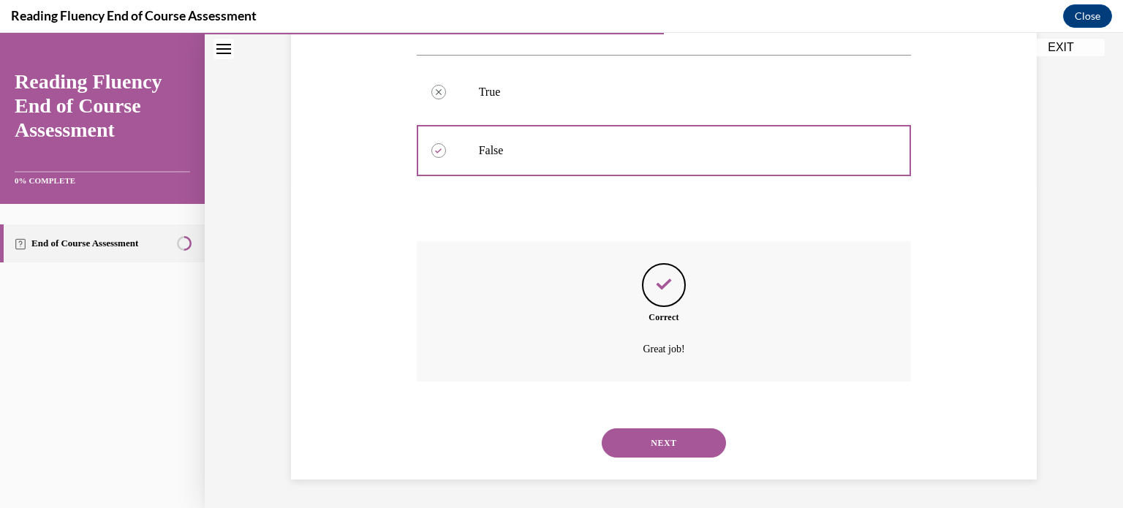
click at [632, 449] on button "NEXT" at bounding box center [664, 442] width 124 height 29
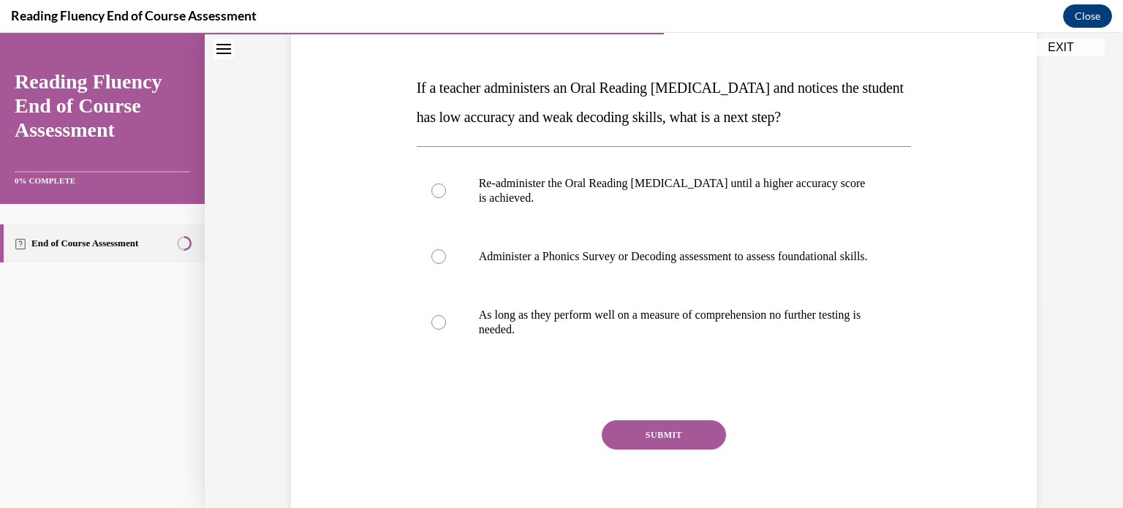
scroll to position [211, 0]
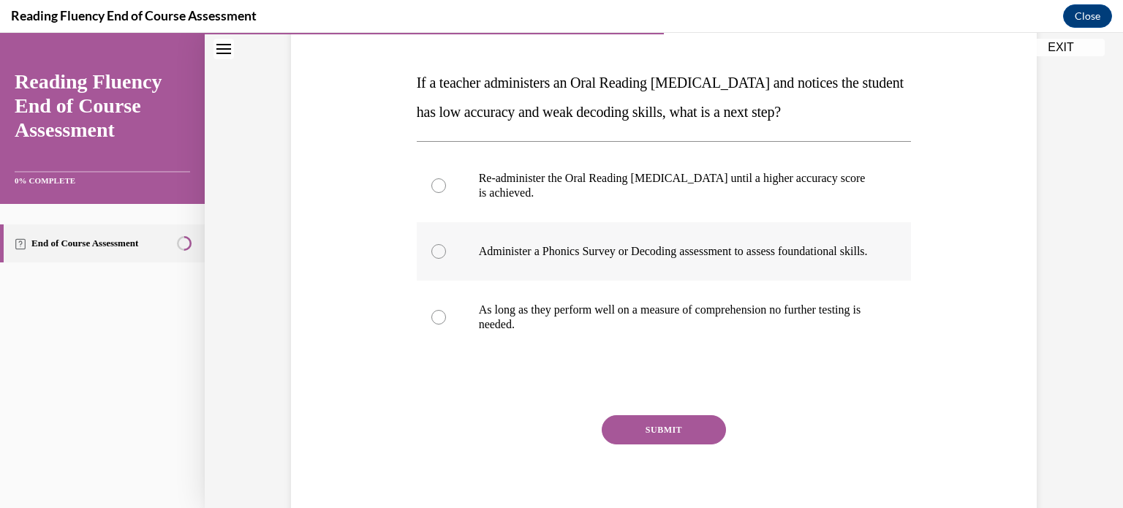
click at [790, 281] on label "Administer a Phonics Survey or Decoding assessment to assess foundational skill…" at bounding box center [664, 251] width 495 height 58
click at [446, 259] on input "Administer a Phonics Survey or Decoding assessment to assess foundational skill…" at bounding box center [438, 251] width 15 height 15
radio input "true"
click at [721, 441] on div "SUBMIT" at bounding box center [664, 451] width 495 height 73
click at [709, 442] on button "SUBMIT" at bounding box center [664, 429] width 124 height 29
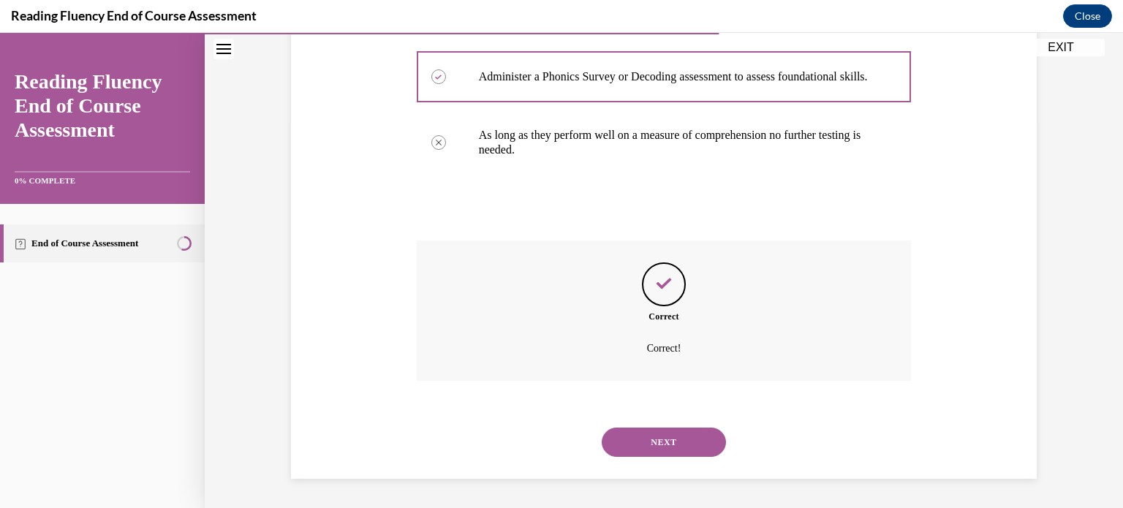
scroll to position [399, 0]
click at [673, 444] on button "NEXT" at bounding box center [664, 442] width 124 height 29
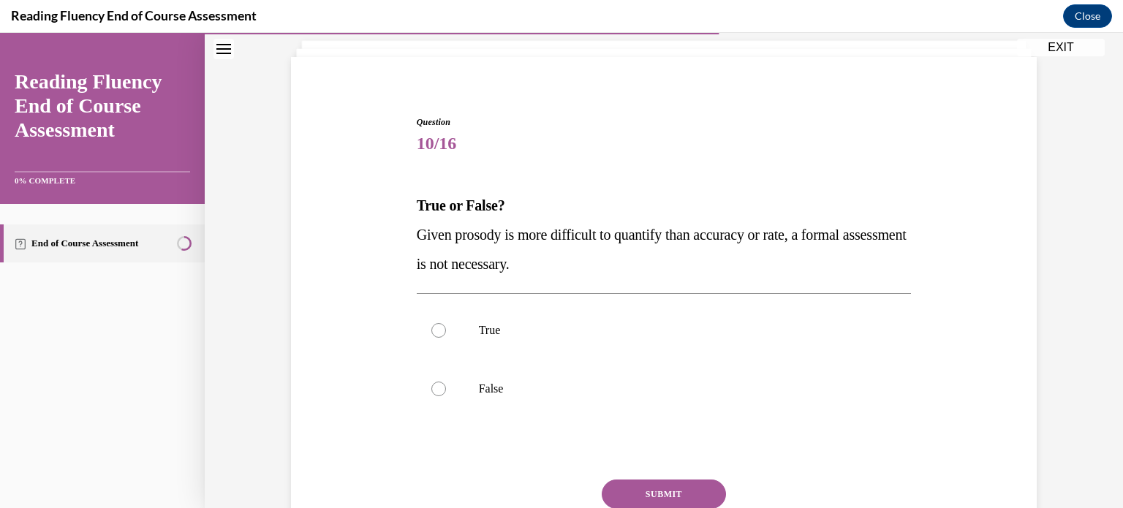
scroll to position [89, 0]
click at [455, 385] on label "False" at bounding box center [664, 387] width 495 height 58
click at [446, 385] on input "False" at bounding box center [438, 387] width 15 height 15
radio input "true"
click at [622, 488] on button "SUBMIT" at bounding box center [664, 492] width 124 height 29
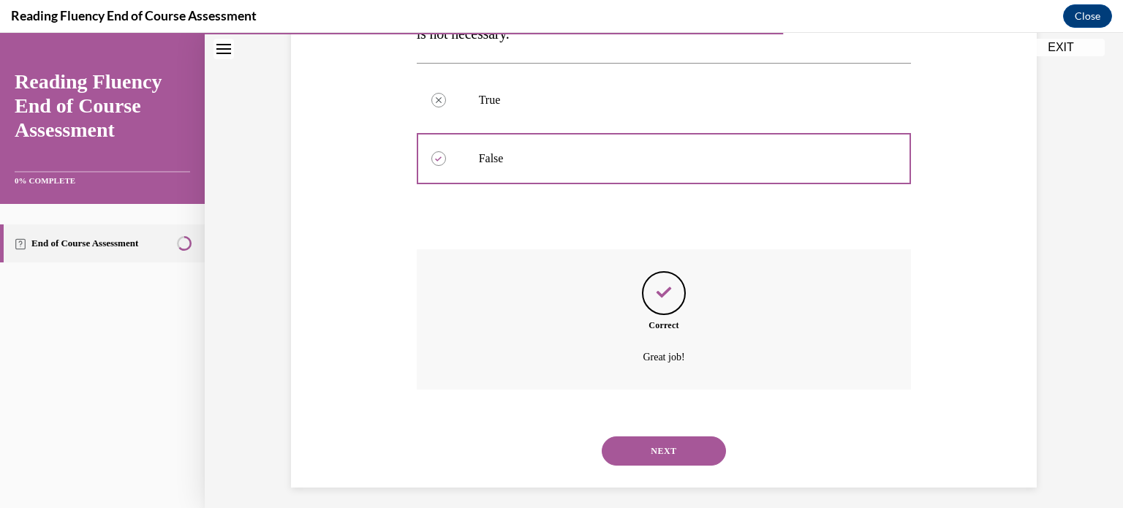
scroll to position [326, 0]
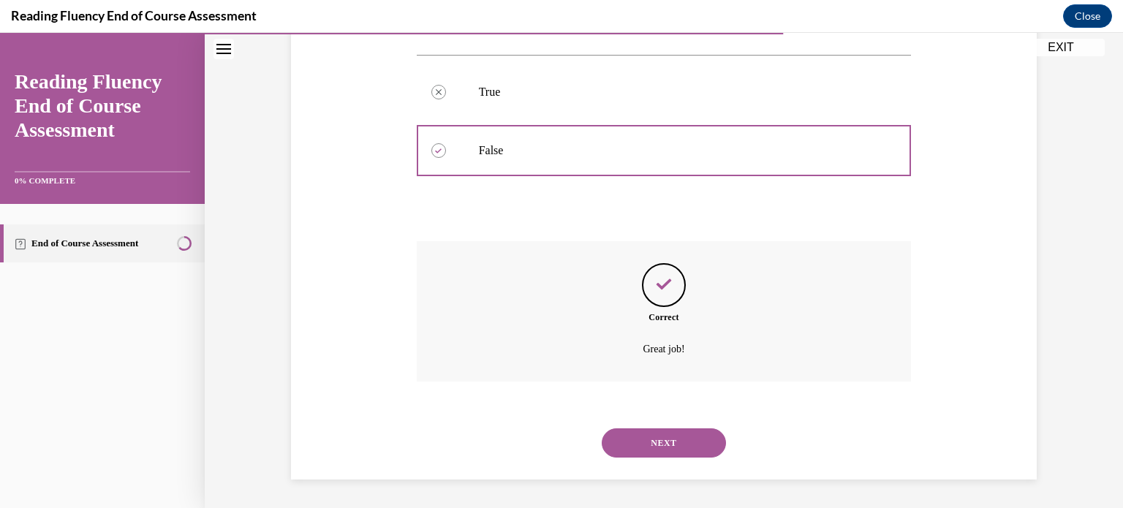
click at [644, 431] on button "NEXT" at bounding box center [664, 442] width 124 height 29
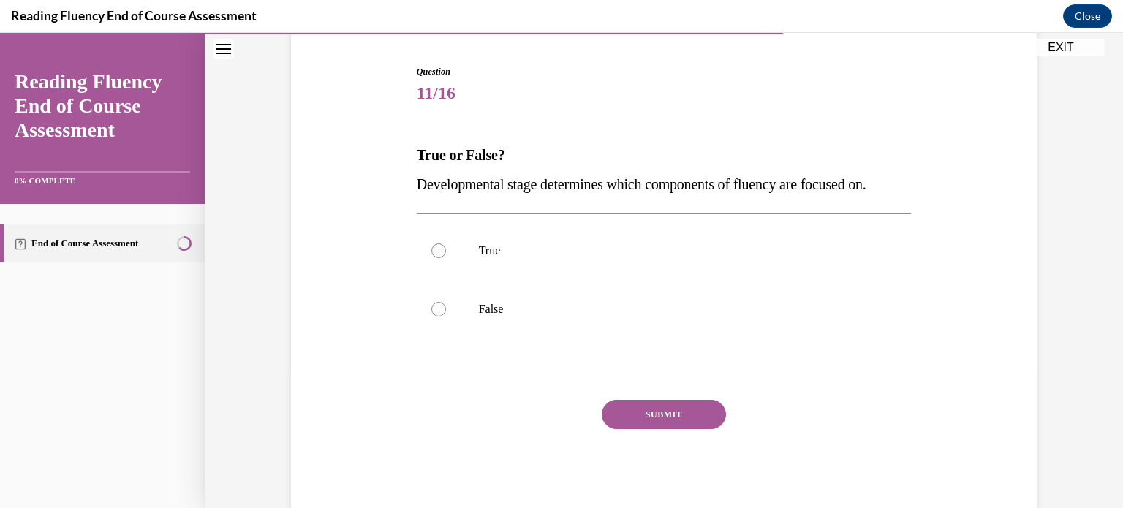
scroll to position [135, 0]
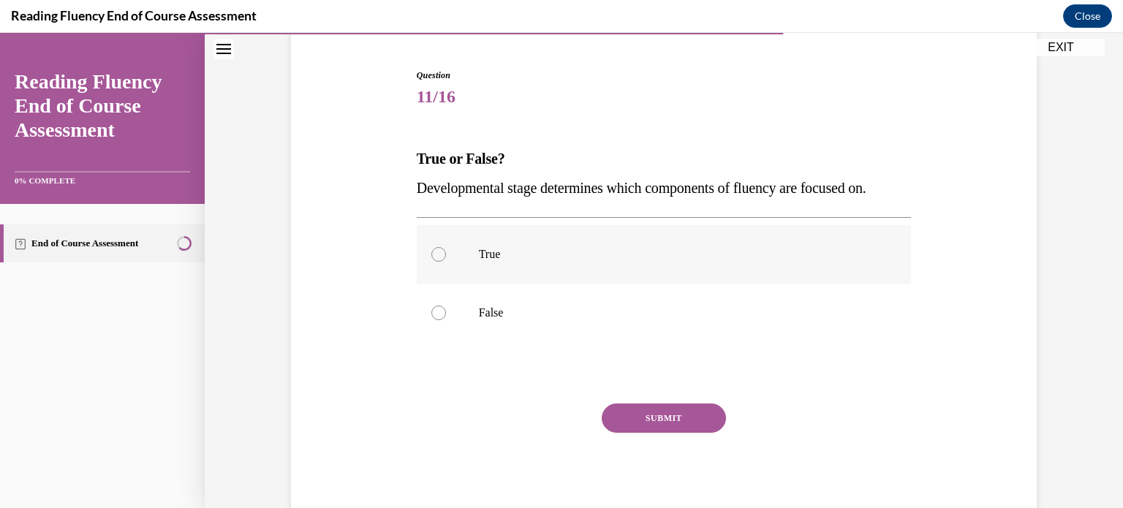
click at [637, 262] on label "True" at bounding box center [664, 254] width 495 height 58
click at [446, 262] on input "True" at bounding box center [438, 254] width 15 height 15
radio input "true"
click at [632, 423] on button "SUBMIT" at bounding box center [664, 418] width 124 height 29
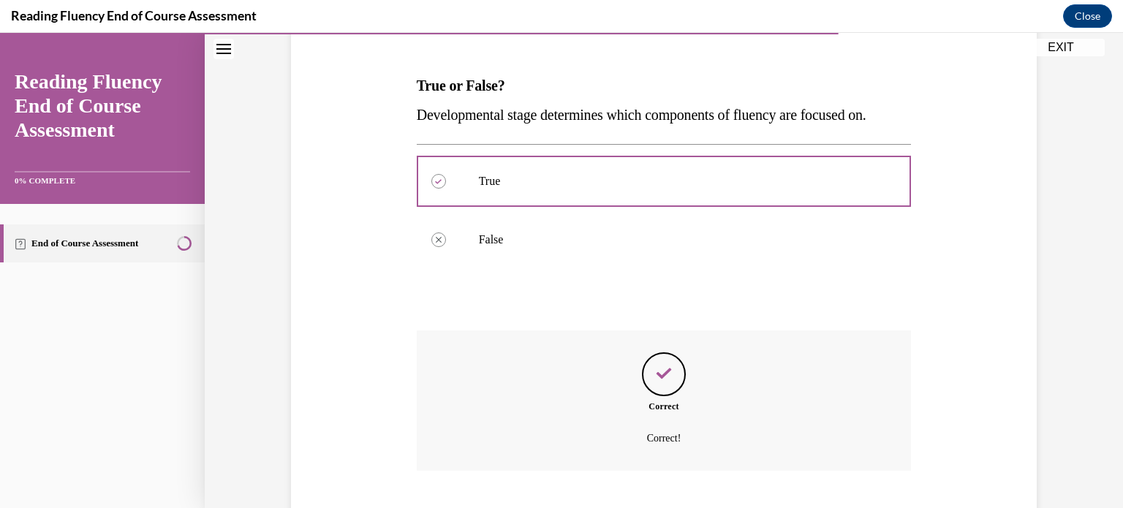
scroll to position [297, 0]
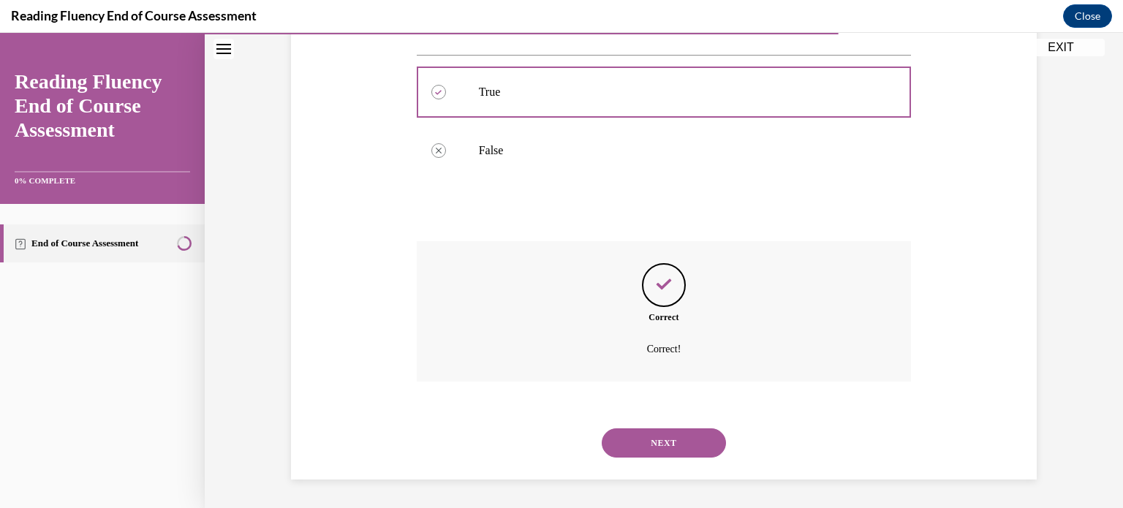
click at [633, 432] on button "NEXT" at bounding box center [664, 442] width 124 height 29
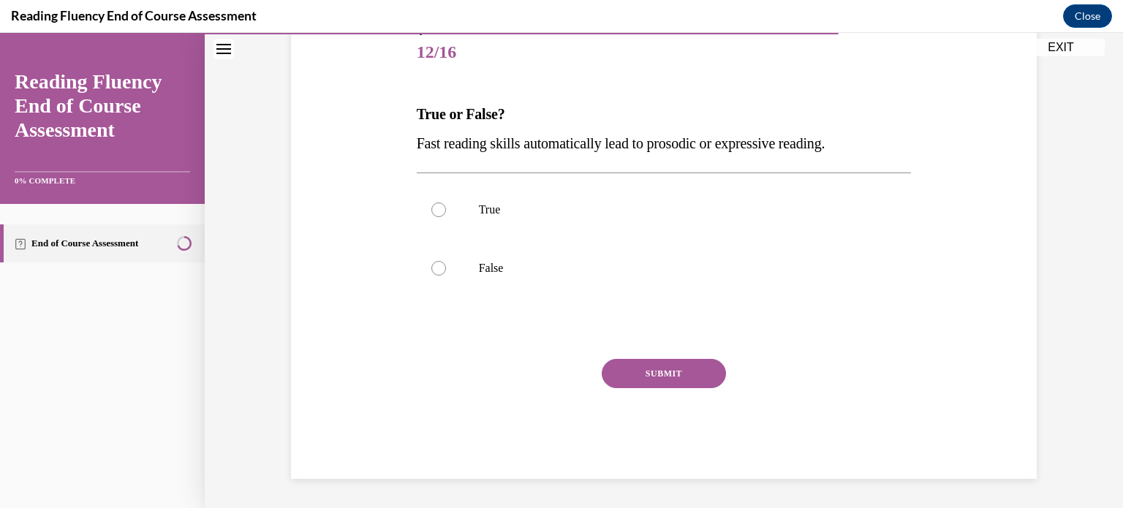
scroll to position [162, 0]
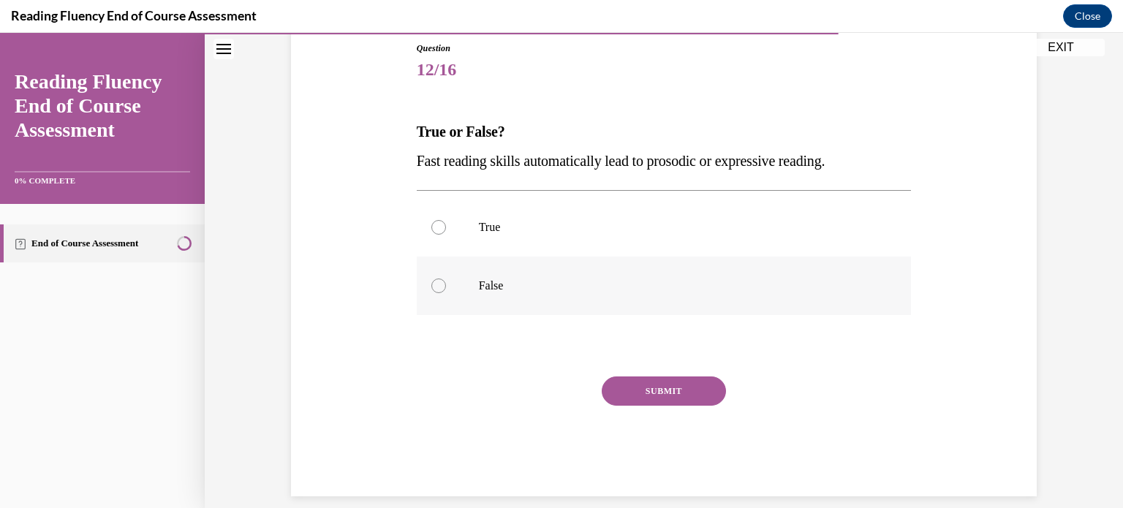
click at [579, 272] on label "False" at bounding box center [664, 286] width 495 height 58
click at [446, 279] on input "False" at bounding box center [438, 286] width 15 height 15
radio input "true"
click at [650, 400] on button "SUBMIT" at bounding box center [664, 391] width 124 height 29
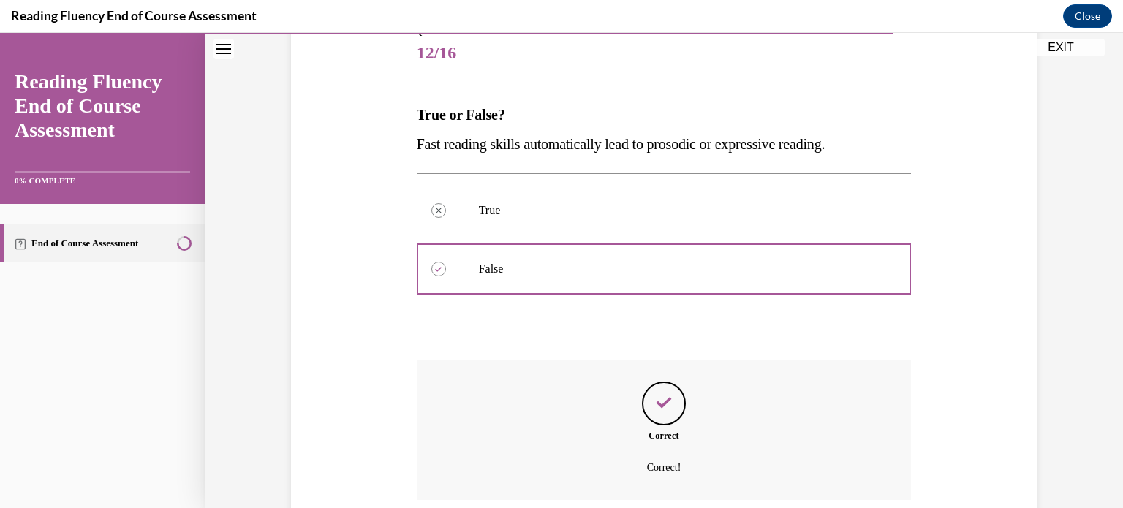
scroll to position [297, 0]
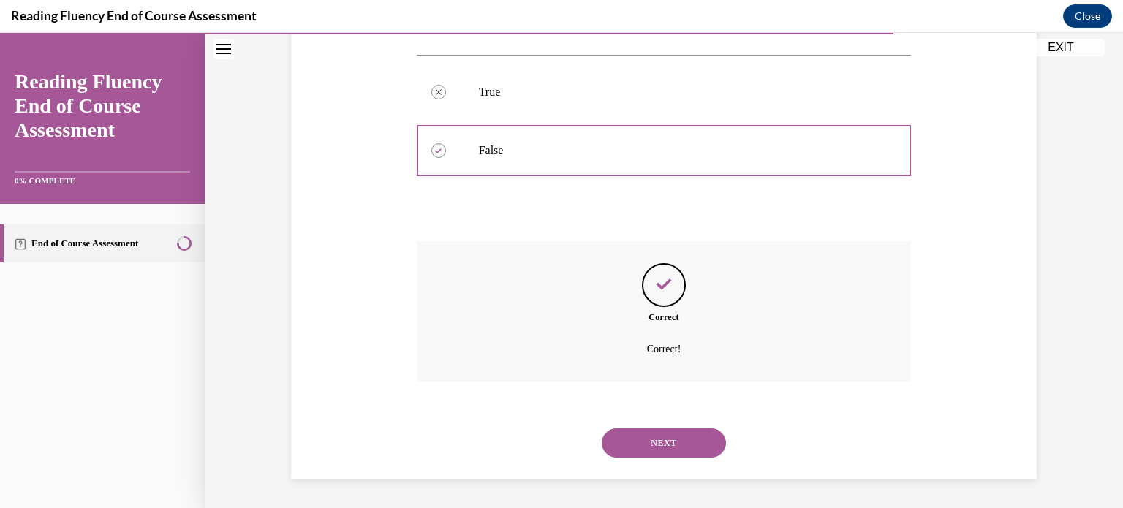
click at [659, 450] on button "NEXT" at bounding box center [664, 442] width 124 height 29
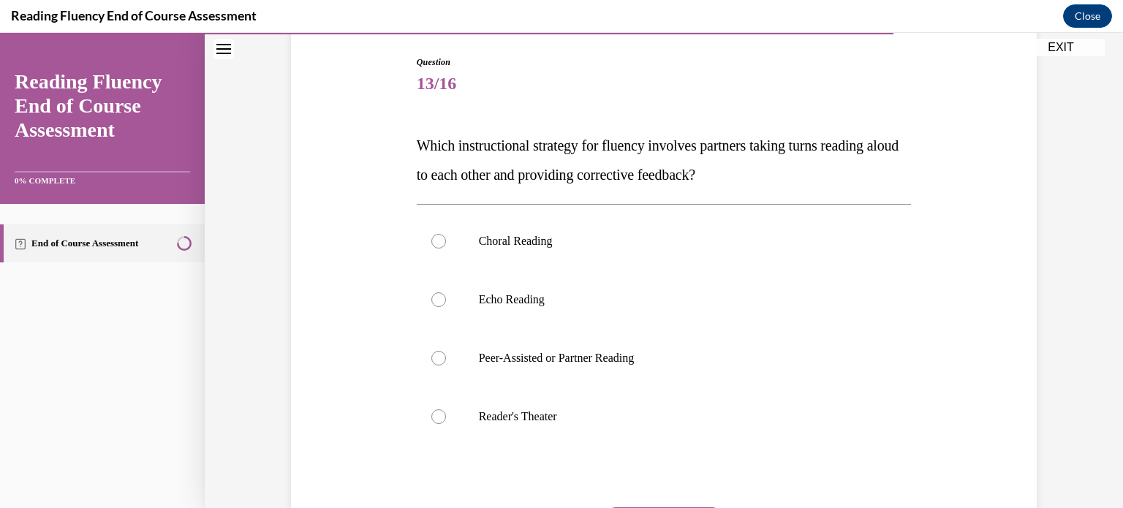
scroll to position [146, 0]
click at [520, 348] on label "Peer-Assisted or Partner Reading" at bounding box center [664, 359] width 495 height 58
click at [446, 352] on input "Peer-Assisted or Partner Reading" at bounding box center [438, 359] width 15 height 15
radio input "true"
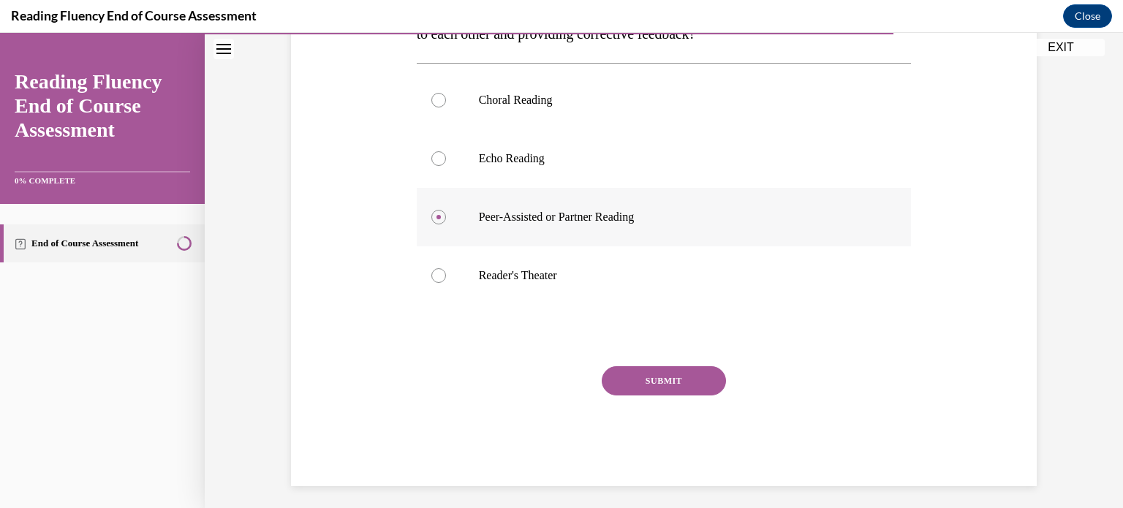
scroll to position [295, 0]
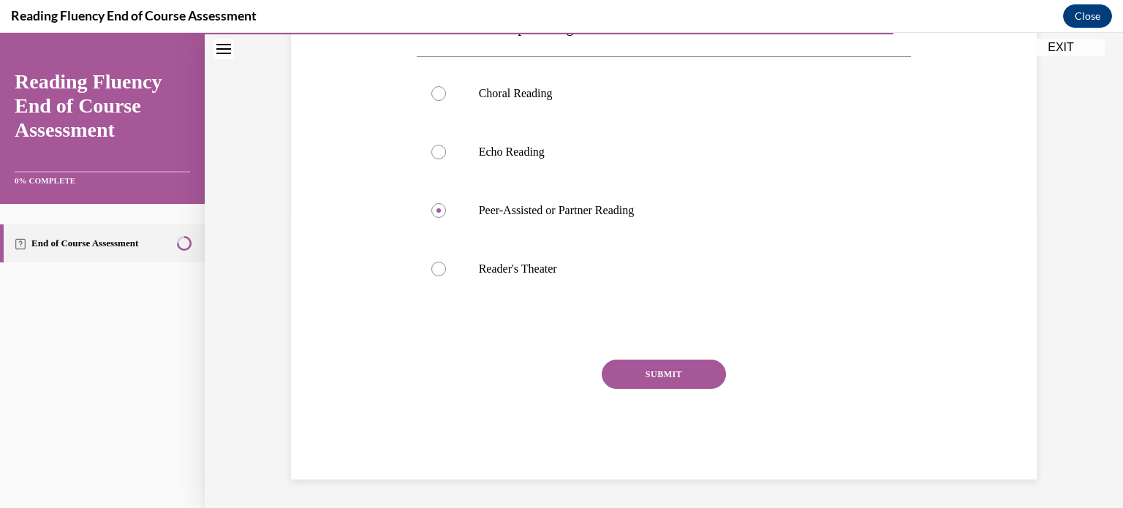
click at [622, 369] on button "SUBMIT" at bounding box center [664, 374] width 124 height 29
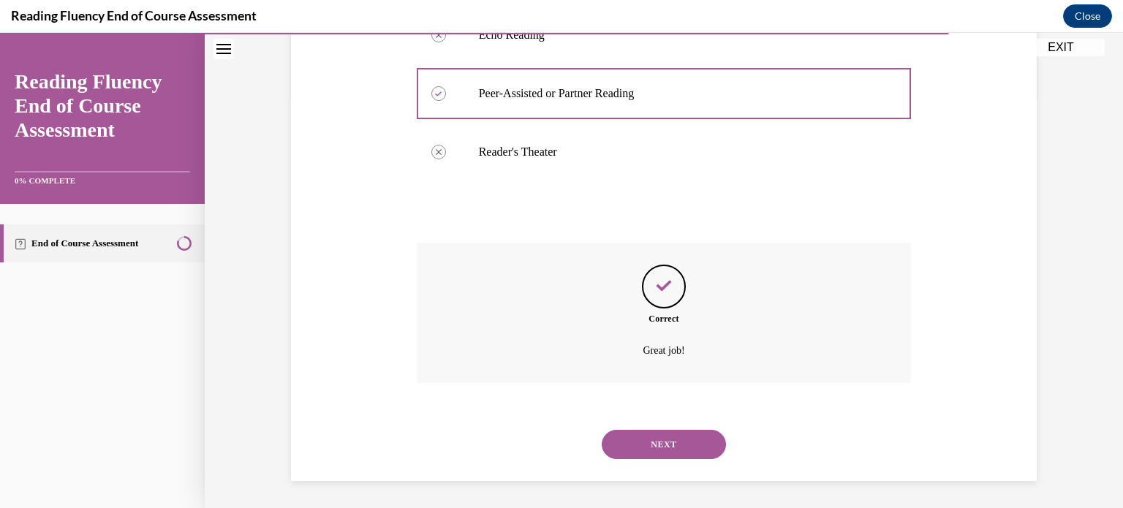
scroll to position [414, 0]
click at [648, 447] on button "NEXT" at bounding box center [664, 442] width 124 height 29
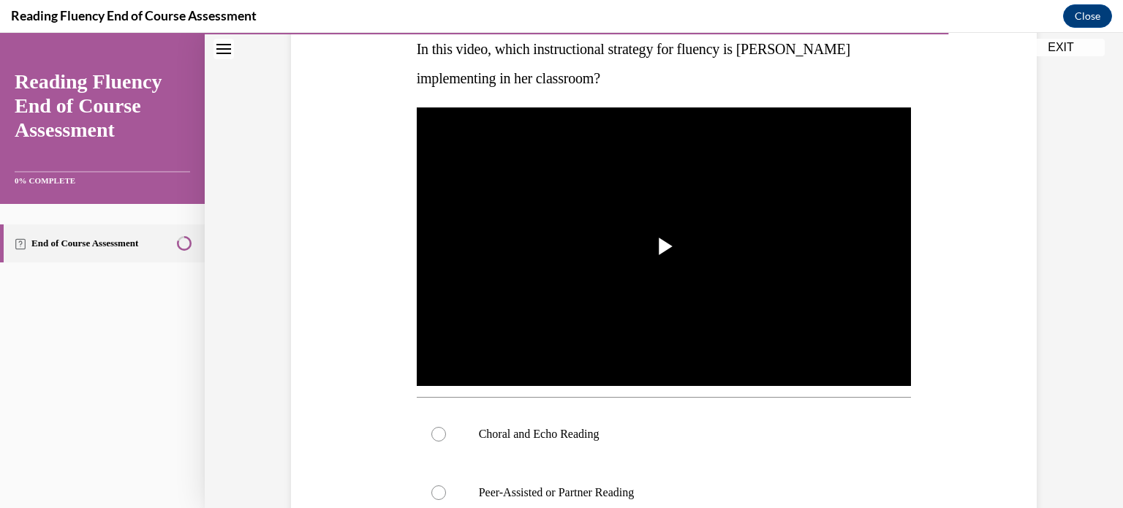
scroll to position [243, 0]
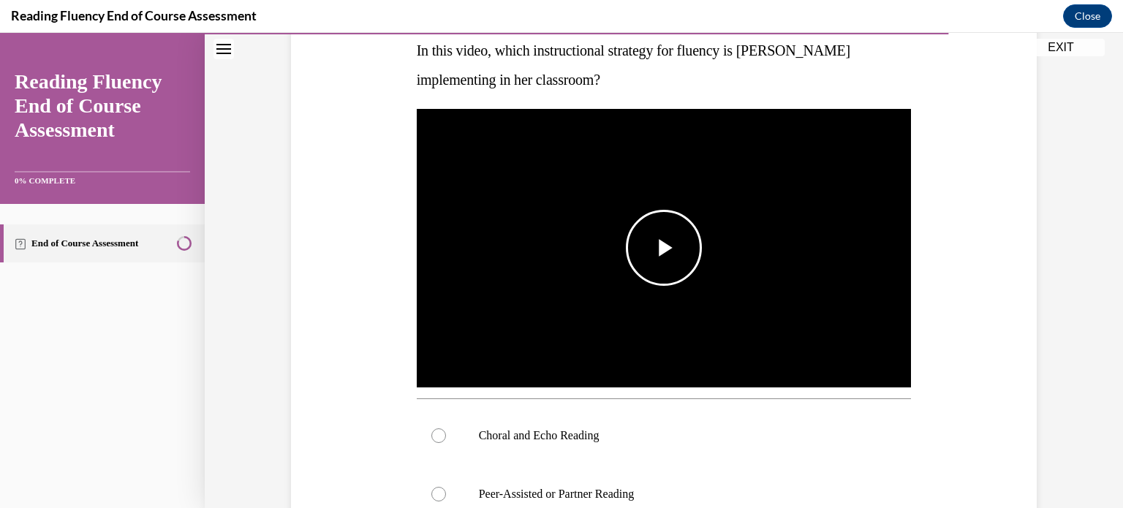
click at [664, 248] on span "Video player" at bounding box center [664, 248] width 0 height 0
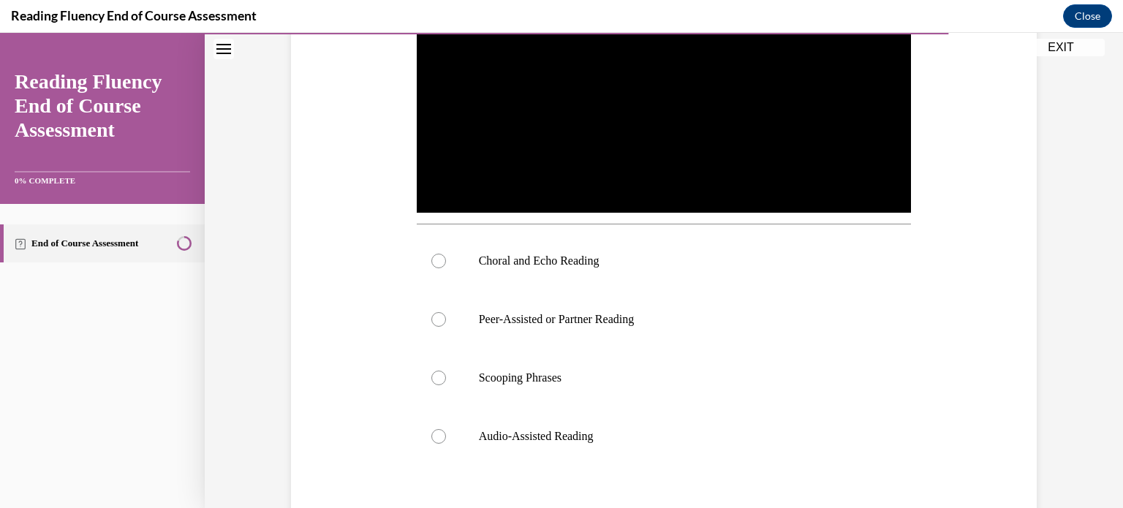
scroll to position [416, 0]
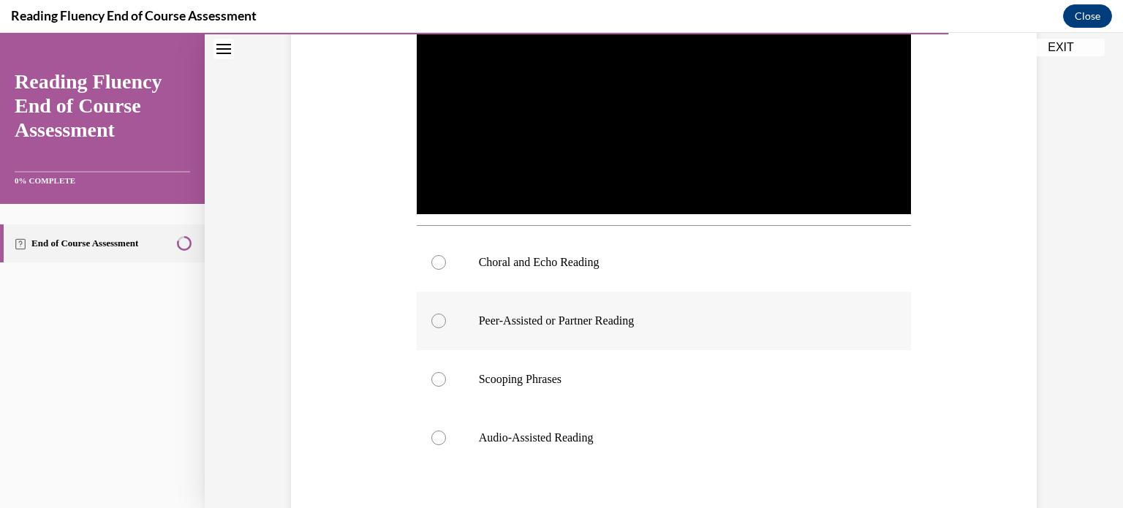
click at [693, 311] on label "Peer-Assisted or Partner Reading" at bounding box center [664, 321] width 495 height 58
click at [446, 314] on input "Peer-Assisted or Partner Reading" at bounding box center [438, 321] width 15 height 15
radio input "true"
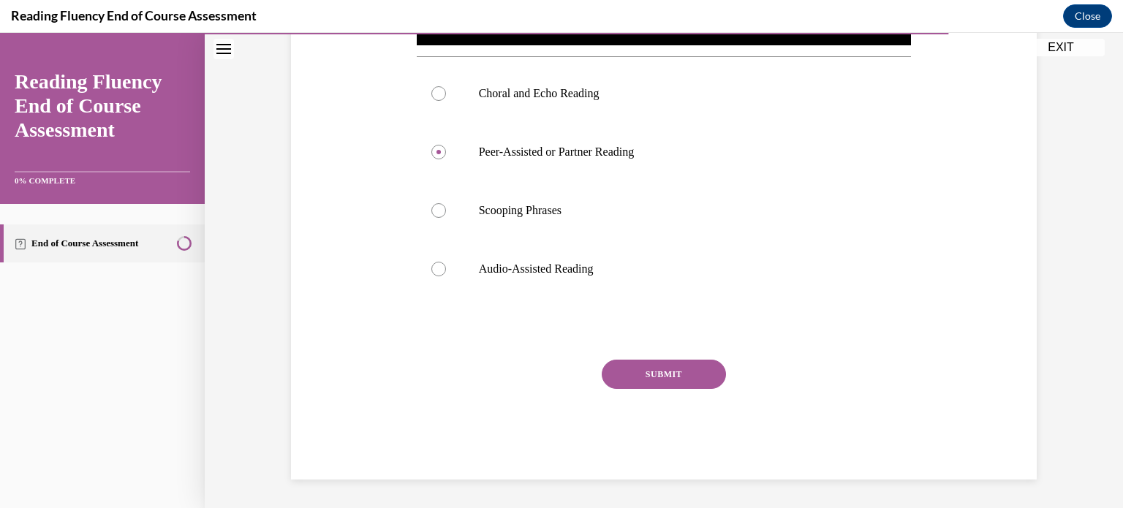
click at [674, 360] on button "SUBMIT" at bounding box center [664, 374] width 124 height 29
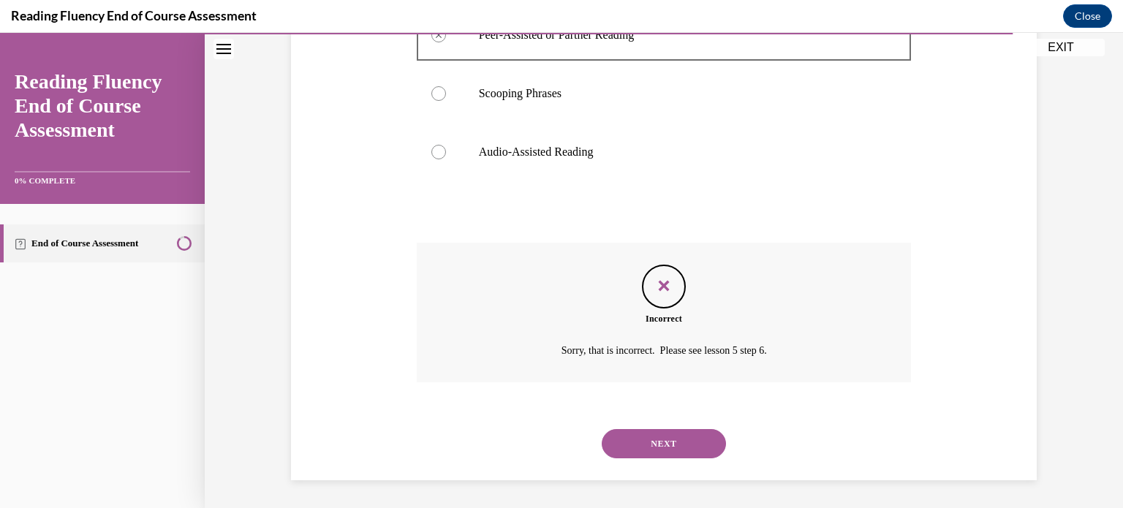
scroll to position [703, 0]
click at [651, 439] on button "NEXT" at bounding box center [664, 442] width 124 height 29
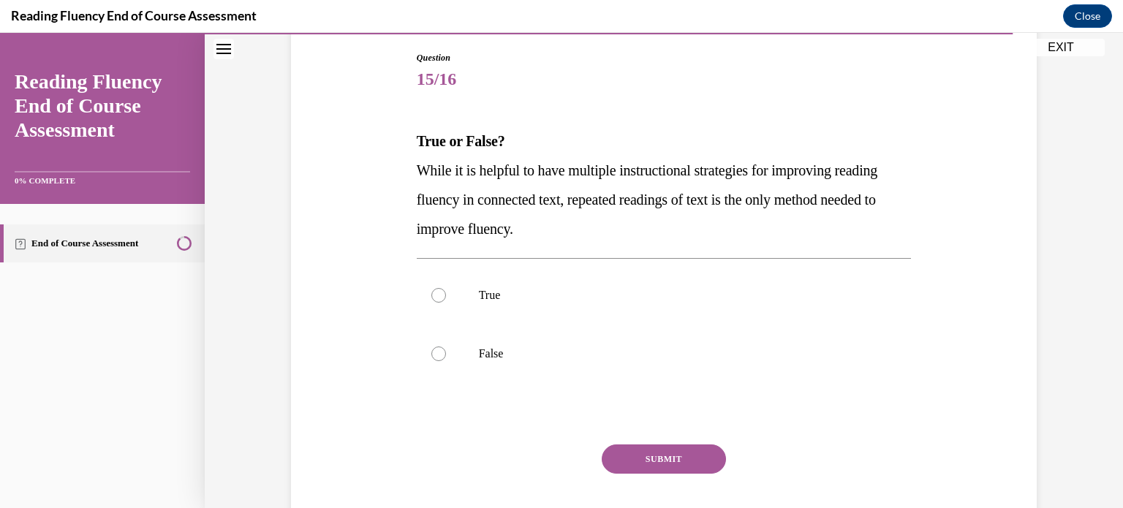
scroll to position [152, 0]
click at [709, 359] on p "False" at bounding box center [677, 354] width 396 height 15
click at [446, 359] on input "False" at bounding box center [438, 354] width 15 height 15
radio input "true"
click at [696, 451] on button "SUBMIT" at bounding box center [664, 458] width 124 height 29
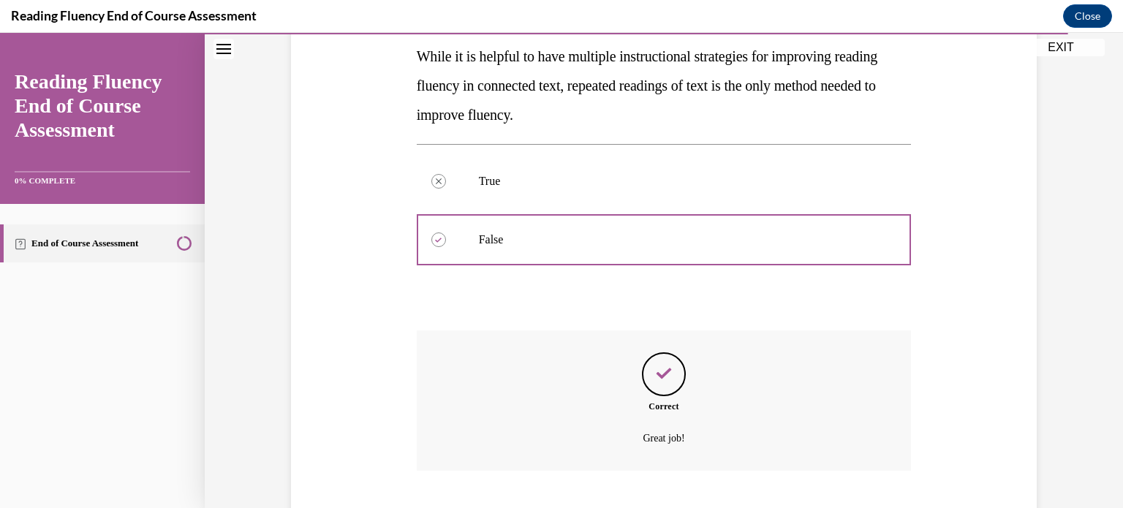
scroll to position [355, 0]
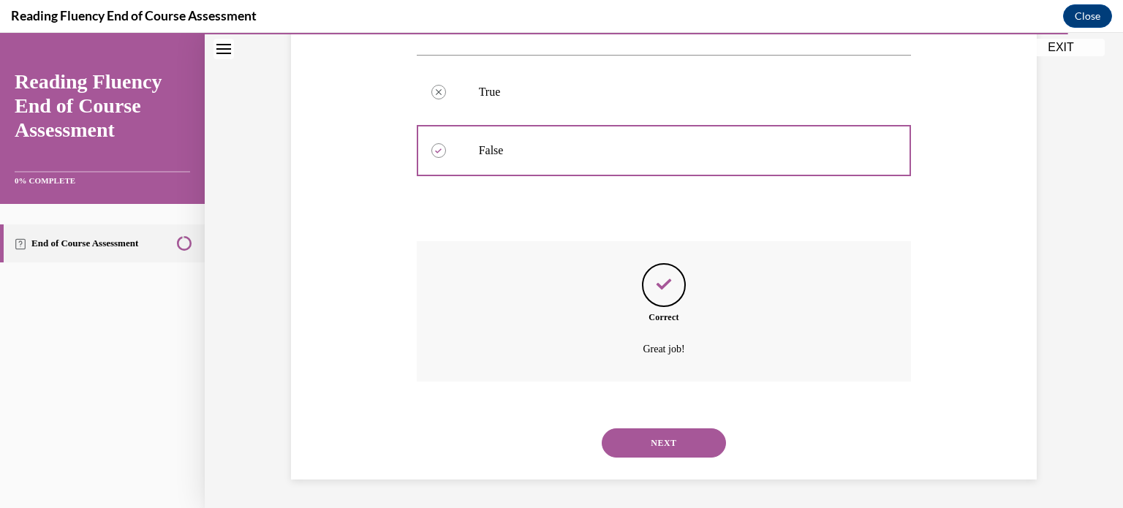
click at [696, 451] on button "NEXT" at bounding box center [664, 442] width 124 height 29
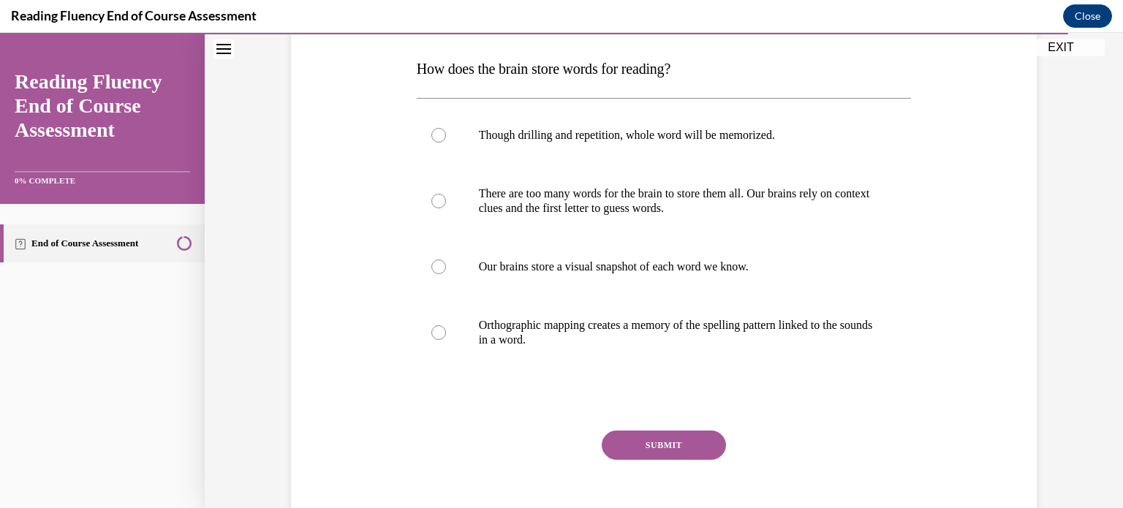
scroll to position [225, 0]
click at [792, 310] on label "Orthographic mapping creates a memory of the spelling pattern linked to the sou…" at bounding box center [664, 331] width 495 height 73
click at [446, 325] on input "Orthographic mapping creates a memory of the spelling pattern linked to the sou…" at bounding box center [438, 332] width 15 height 15
radio input "true"
click at [643, 460] on div "SUBMIT" at bounding box center [664, 466] width 495 height 73
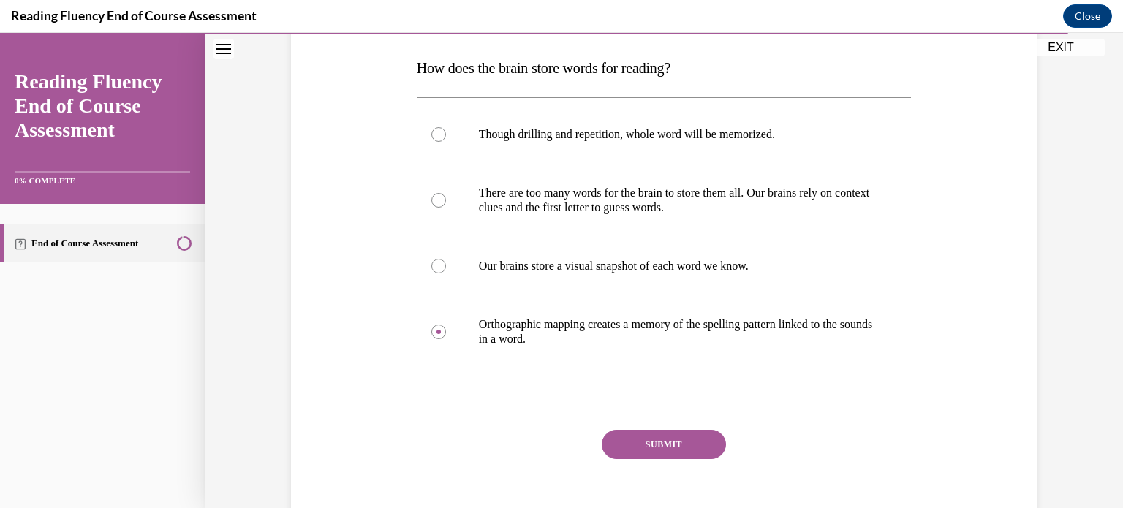
click at [664, 431] on button "SUBMIT" at bounding box center [664, 444] width 124 height 29
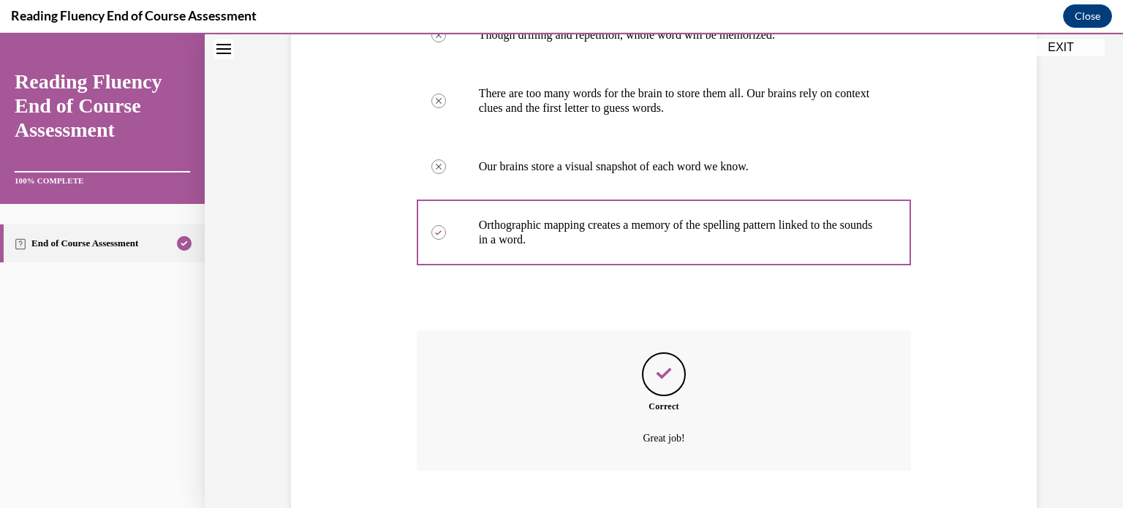
scroll to position [414, 0]
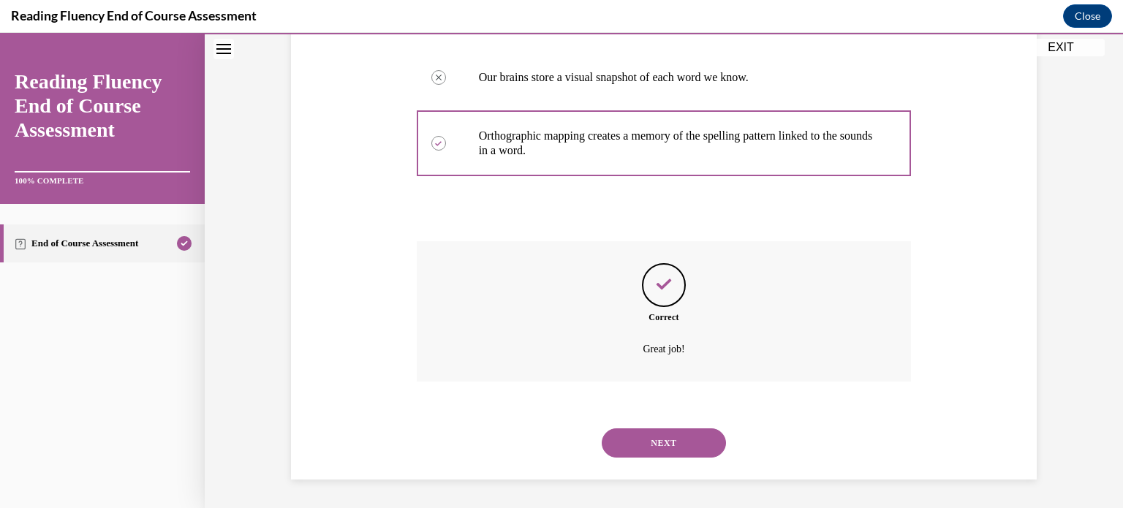
click at [655, 450] on button "NEXT" at bounding box center [664, 442] width 124 height 29
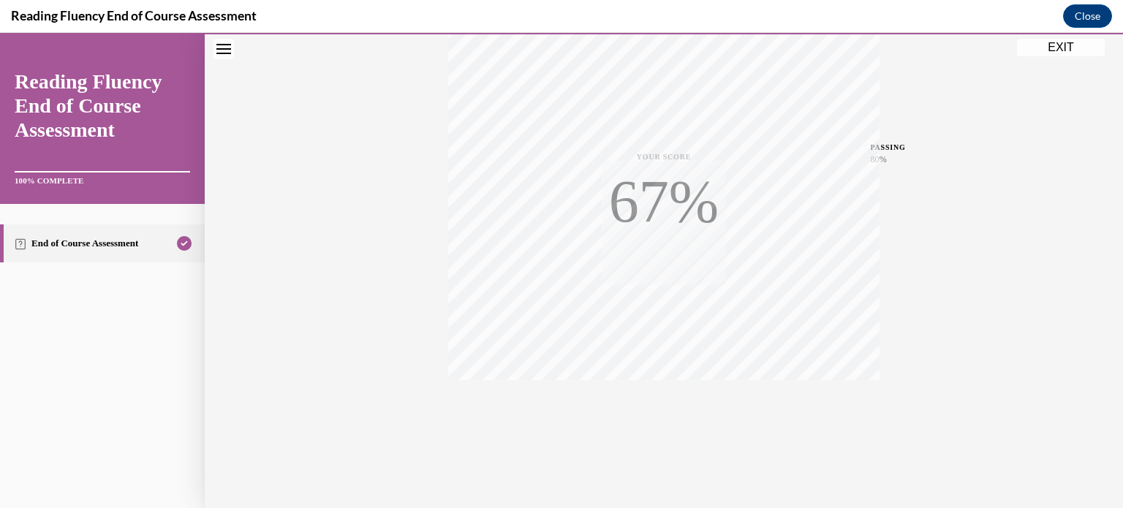
scroll to position [273, 0]
click at [655, 450] on div "Quiz Results PASSING 80% Your score 88% Passed PASSING 80% Your score Your scor…" at bounding box center [664, 157] width 918 height 703
click at [1064, 43] on button "EXIT" at bounding box center [1061, 48] width 88 height 18
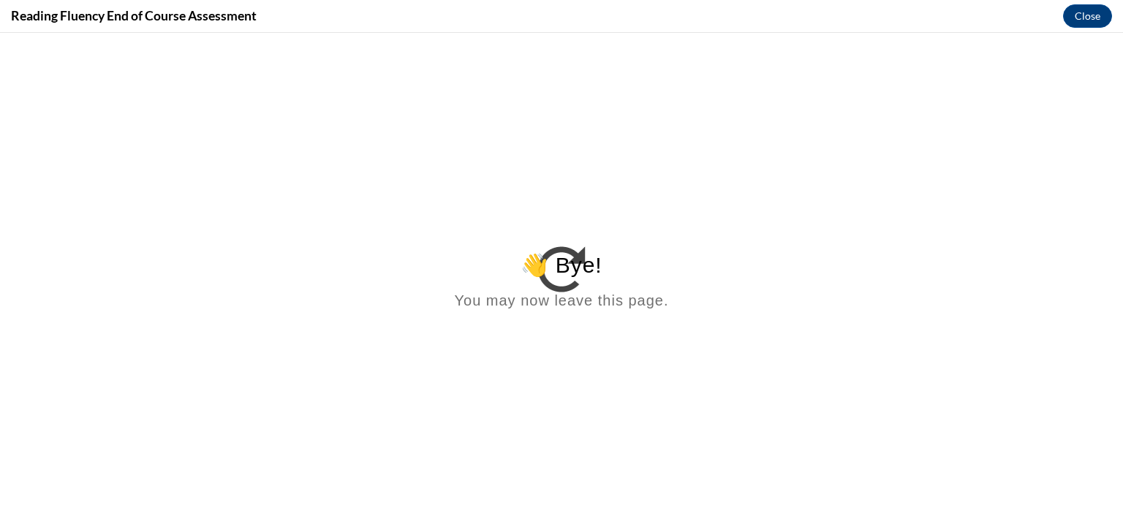
scroll to position [0, 0]
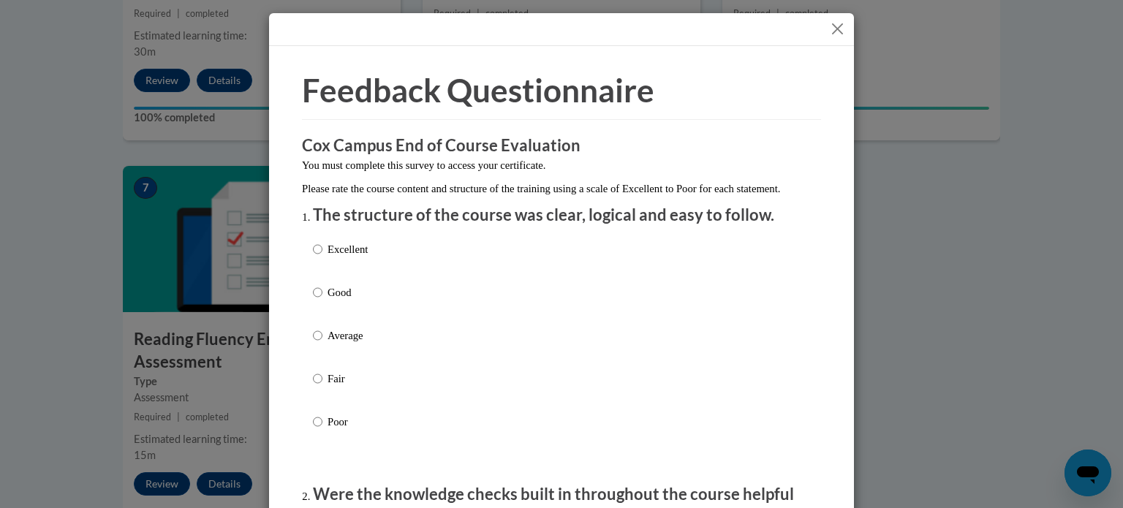
click at [349, 257] on p "Excellent" at bounding box center [348, 249] width 40 height 16
click at [322, 257] on input "Excellent" at bounding box center [318, 249] width 10 height 16
radio input "true"
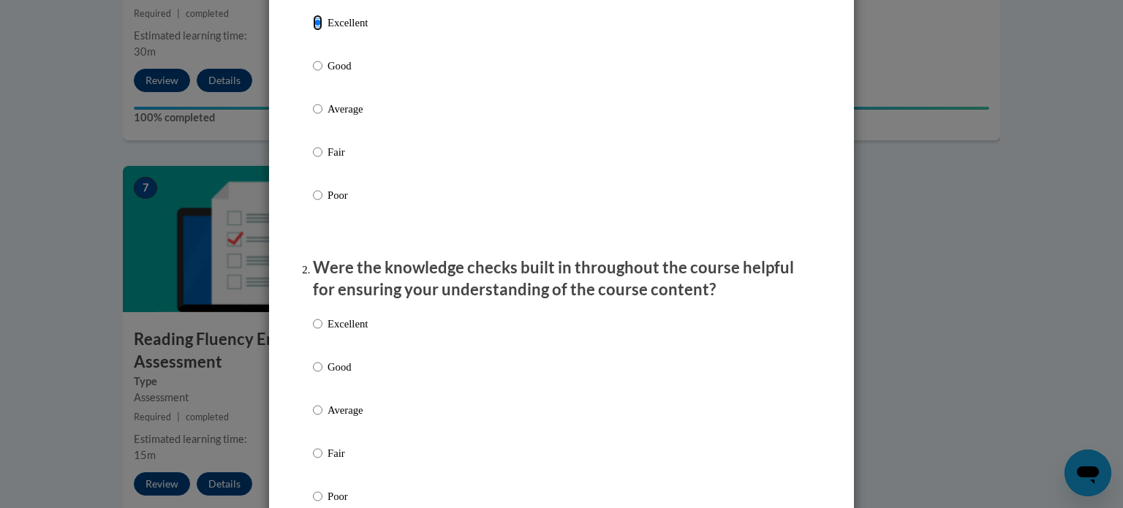
scroll to position [287, 0]
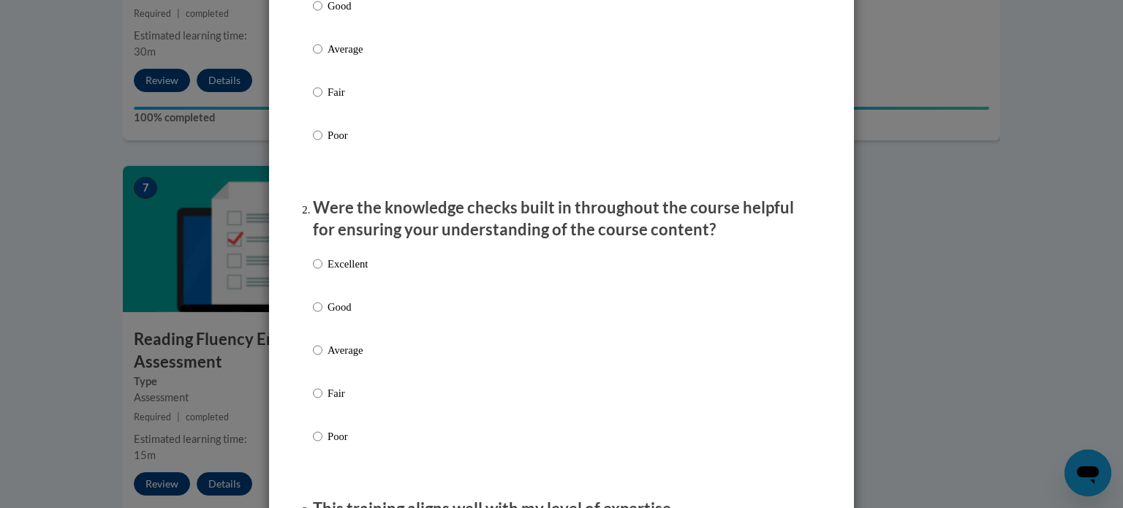
click at [342, 272] on p "Excellent" at bounding box center [348, 264] width 40 height 16
click at [322, 272] on input "Excellent" at bounding box center [318, 264] width 10 height 16
radio input "true"
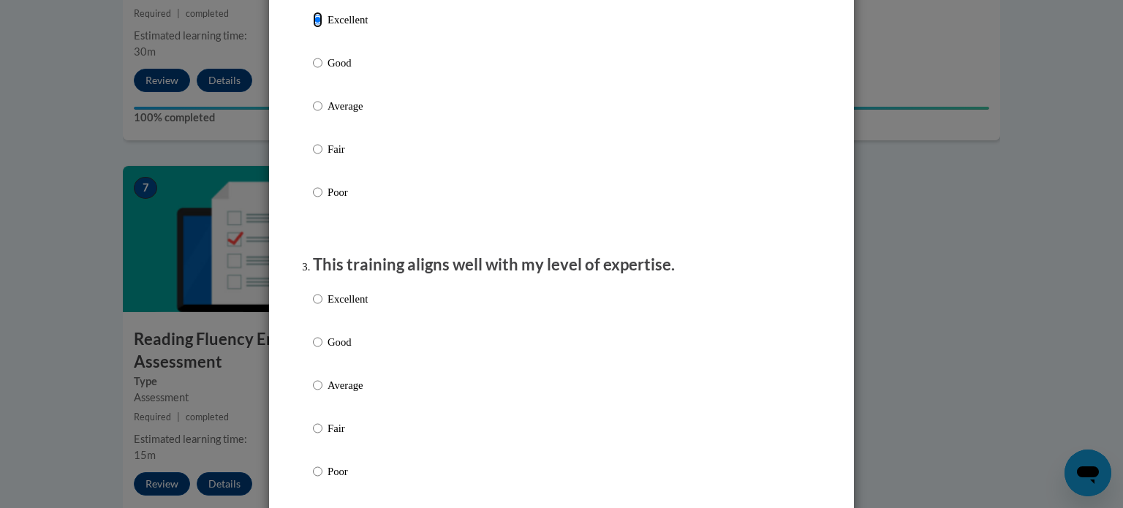
scroll to position [529, 0]
click at [329, 309] on p "Excellent" at bounding box center [348, 300] width 40 height 16
click at [322, 309] on input "Excellent" at bounding box center [318, 300] width 10 height 16
radio input "true"
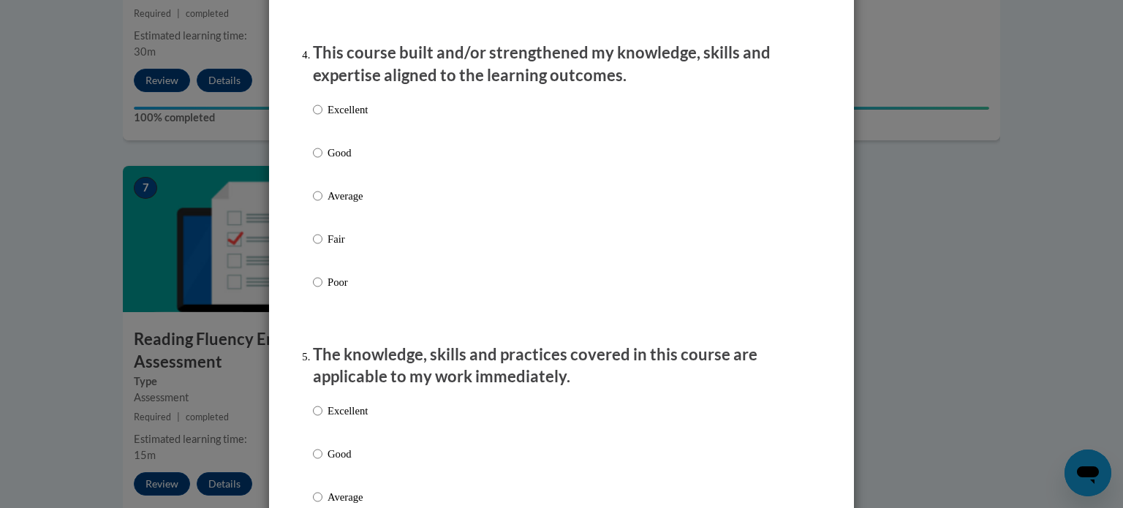
scroll to position [1025, 0]
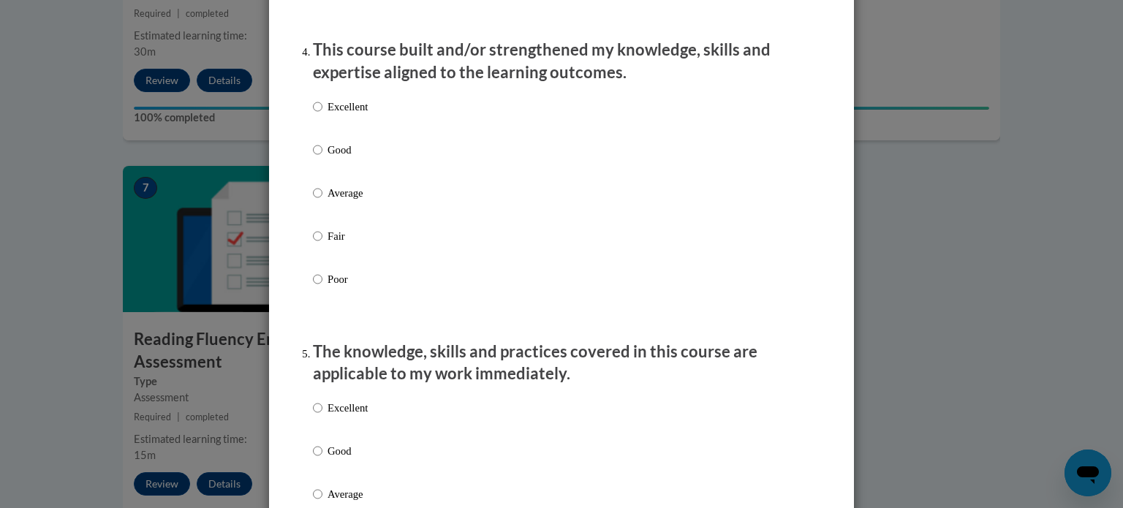
click at [351, 115] on p "Excellent" at bounding box center [348, 107] width 40 height 16
click at [322, 115] on input "Excellent" at bounding box center [318, 107] width 10 height 16
radio input "true"
click at [333, 416] on p "Excellent" at bounding box center [348, 408] width 40 height 16
click at [322, 416] on input "Excellent" at bounding box center [318, 408] width 10 height 16
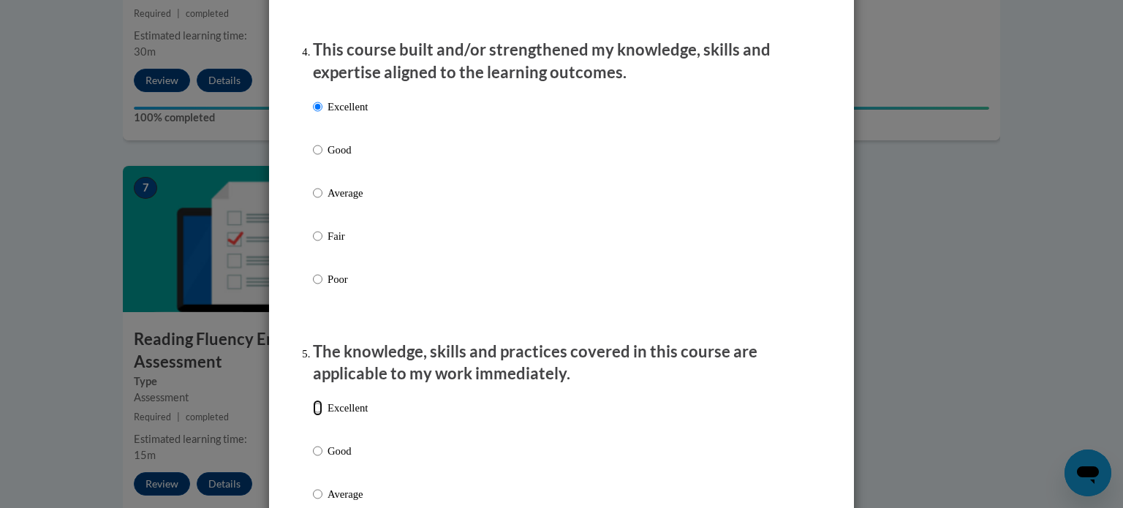
radio input "true"
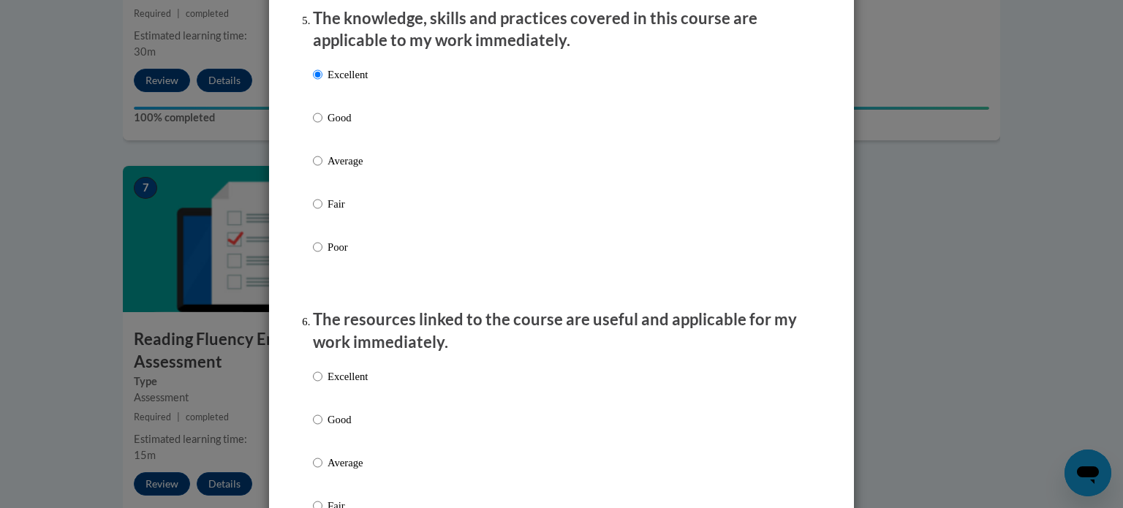
click at [337, 385] on p "Excellent" at bounding box center [348, 376] width 40 height 16
click at [322, 385] on input "Excellent" at bounding box center [318, 376] width 10 height 16
radio input "true"
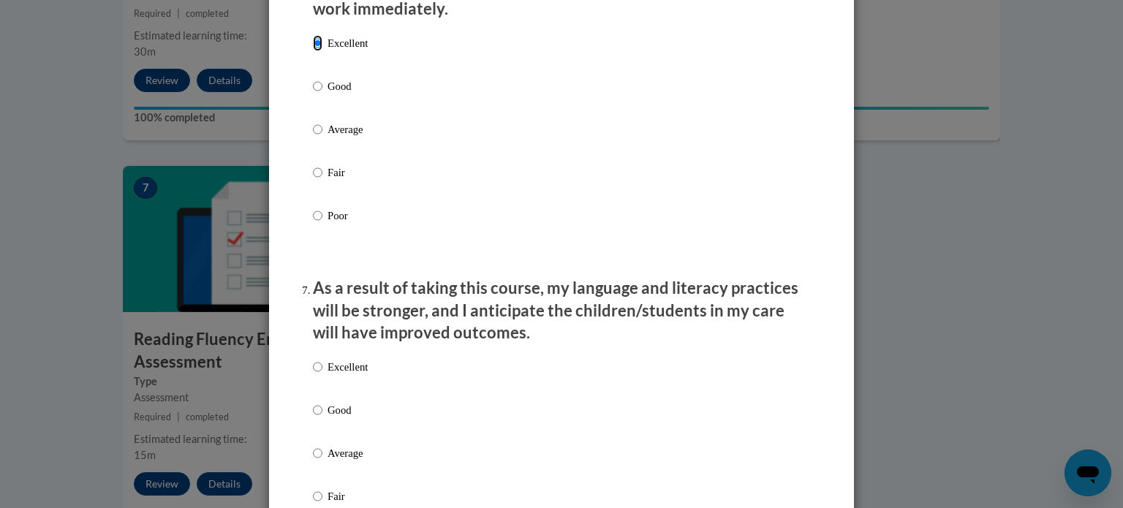
scroll to position [1692, 0]
click at [337, 374] on p "Excellent" at bounding box center [348, 366] width 40 height 16
click at [322, 374] on input "Excellent" at bounding box center [318, 366] width 10 height 16
radio input "true"
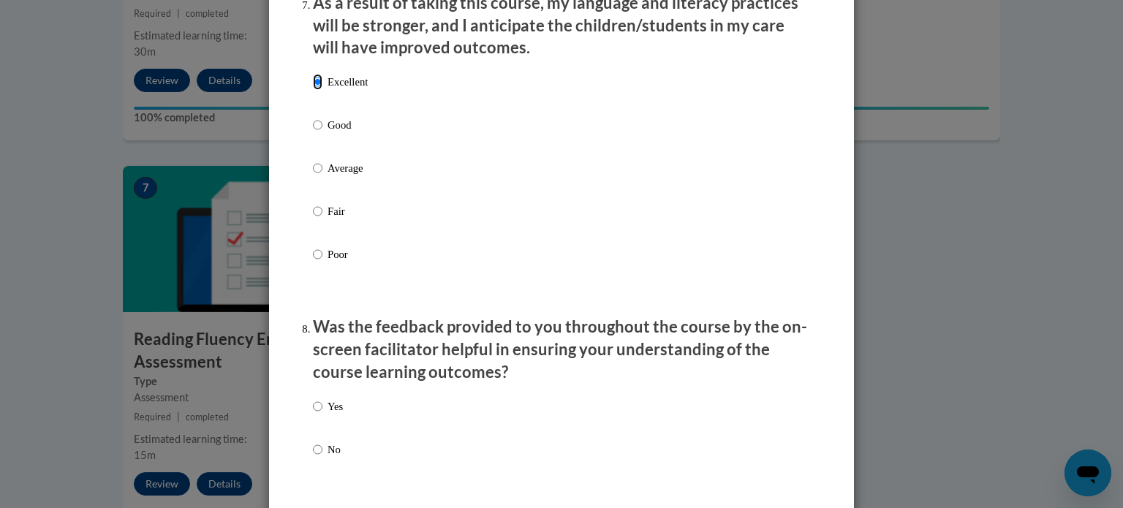
scroll to position [1978, 0]
drag, startPoint x: 330, startPoint y: 417, endPoint x: 489, endPoint y: 473, distance: 169.0
click at [489, 473] on div "Yes No" at bounding box center [561, 444] width 497 height 109
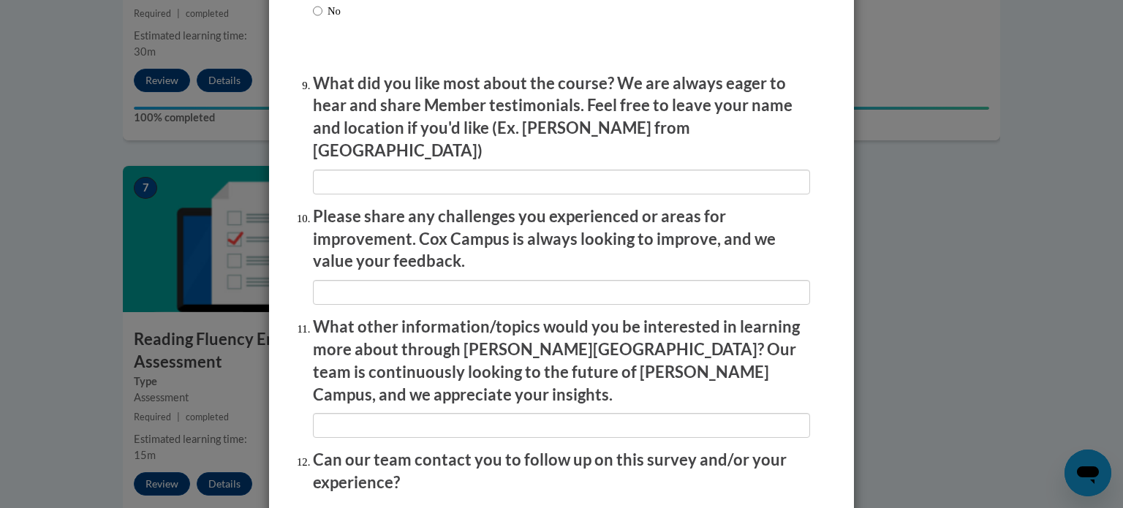
scroll to position [2536, 0]
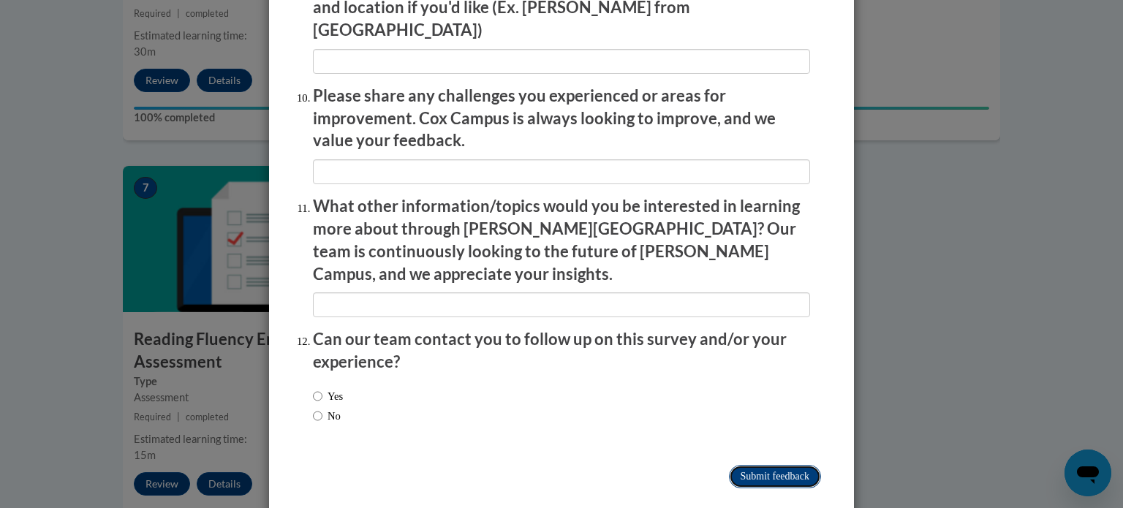
click at [789, 465] on input "Submit feedback" at bounding box center [775, 476] width 92 height 23
